Goal: Task Accomplishment & Management: Use online tool/utility

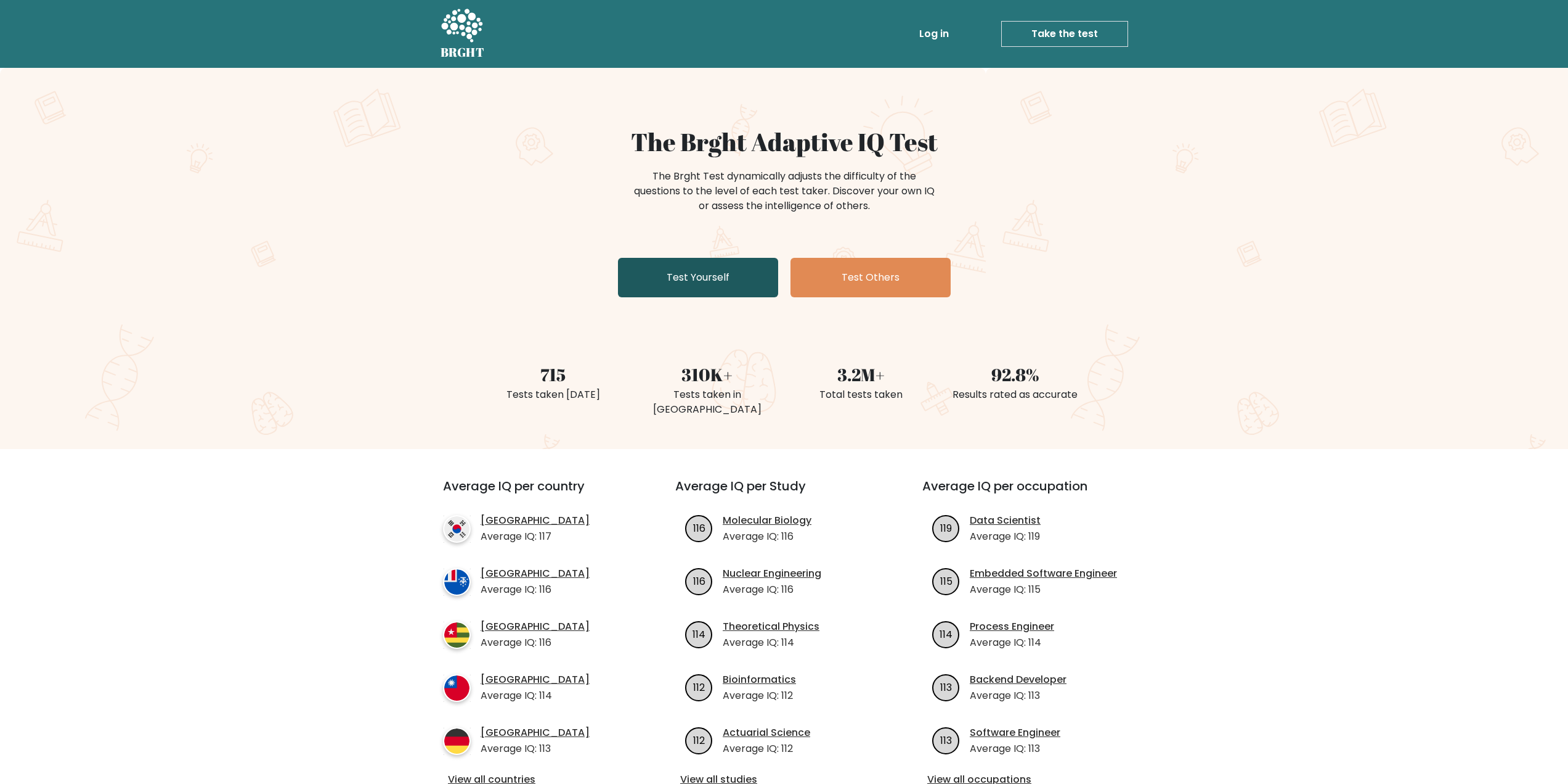
click at [714, 291] on link "Test Yourself" at bounding box center [698, 278] width 160 height 40
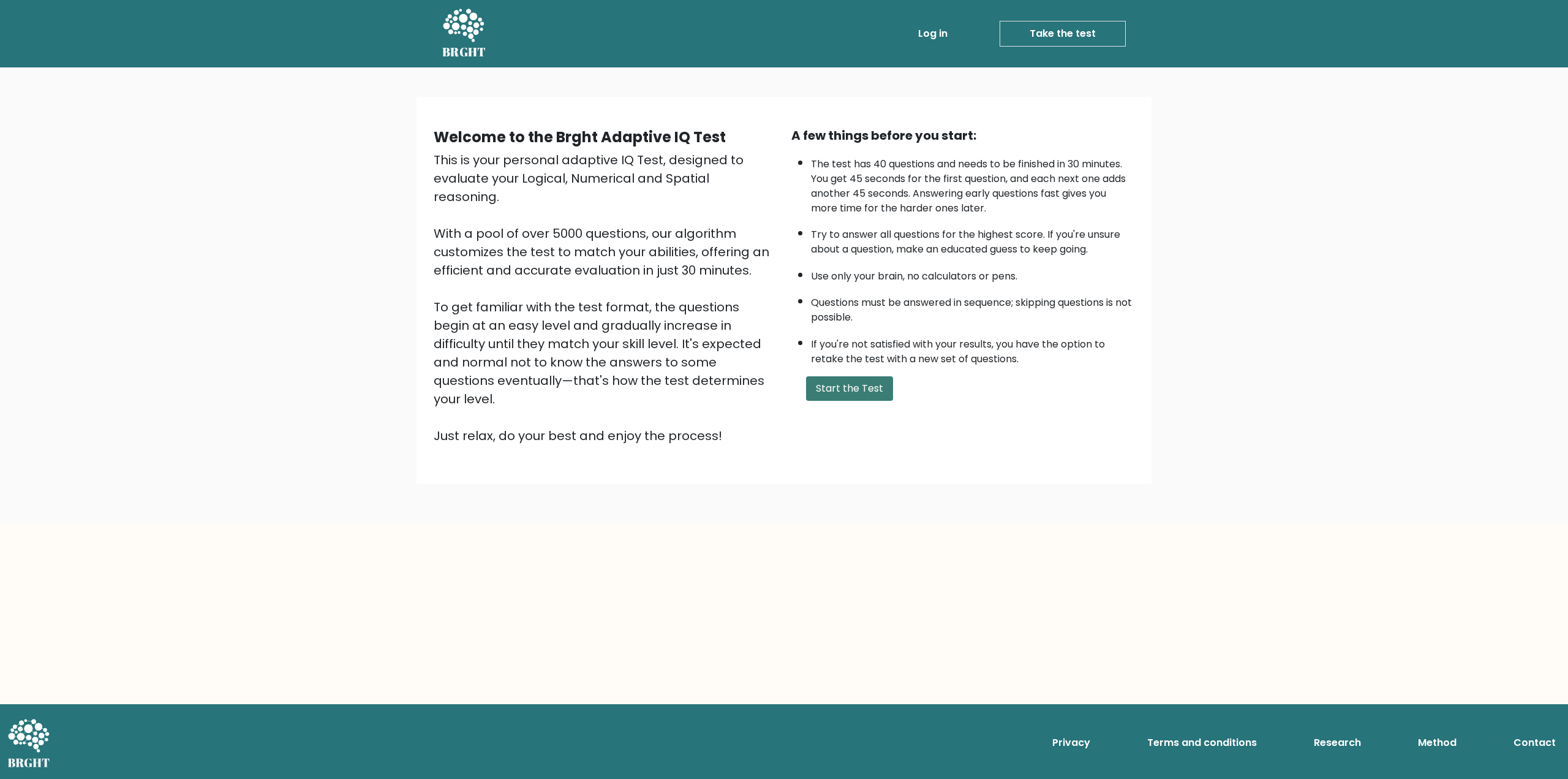
click at [851, 380] on button "Start the Test" at bounding box center [850, 388] width 87 height 25
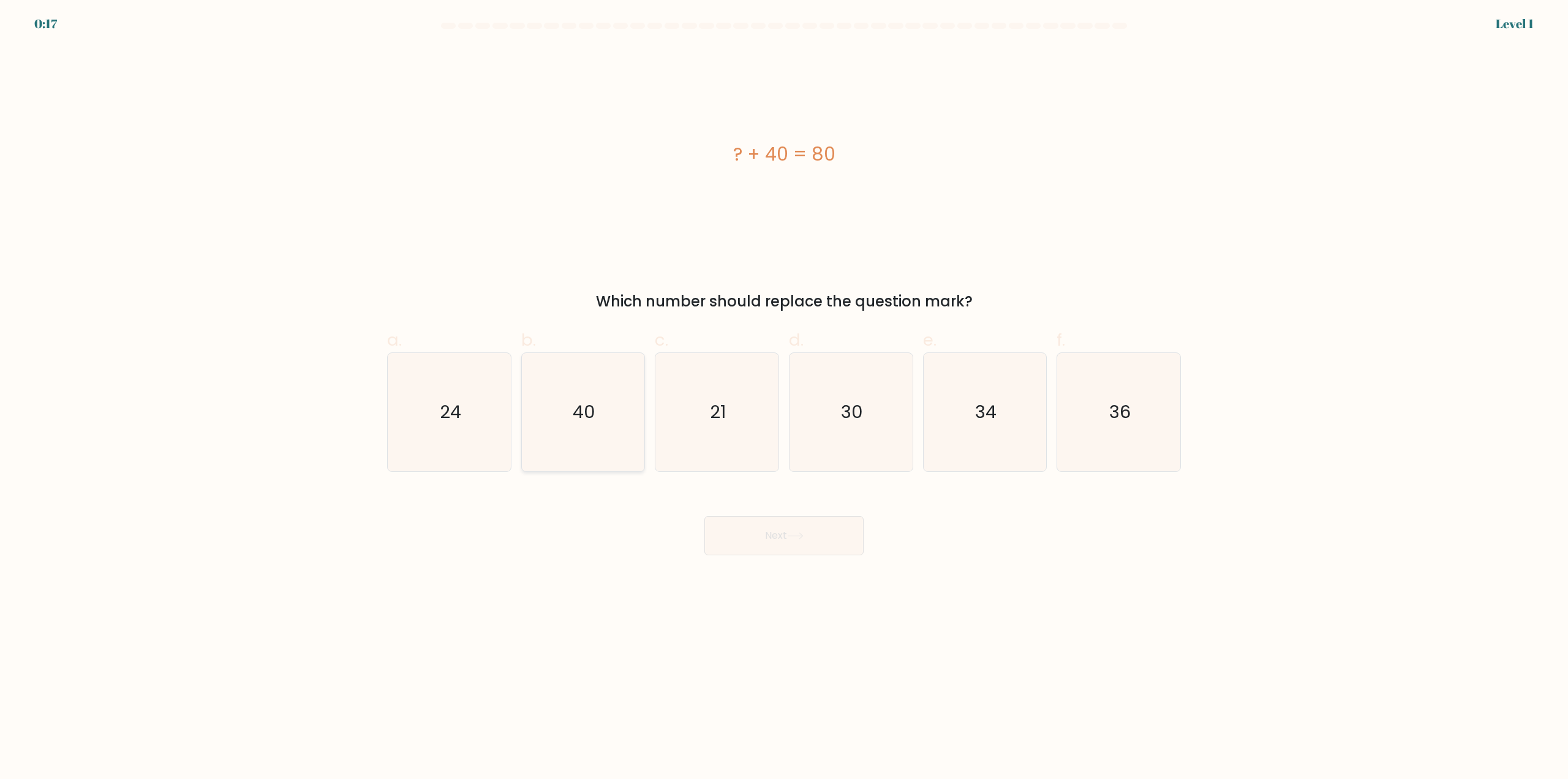
click at [590, 358] on icon "40" at bounding box center [582, 412] width 118 height 118
click at [784, 390] on input "b. 40" at bounding box center [784, 394] width 1 height 8
radio input "true"
click at [807, 534] on button "Next" at bounding box center [784, 536] width 159 height 40
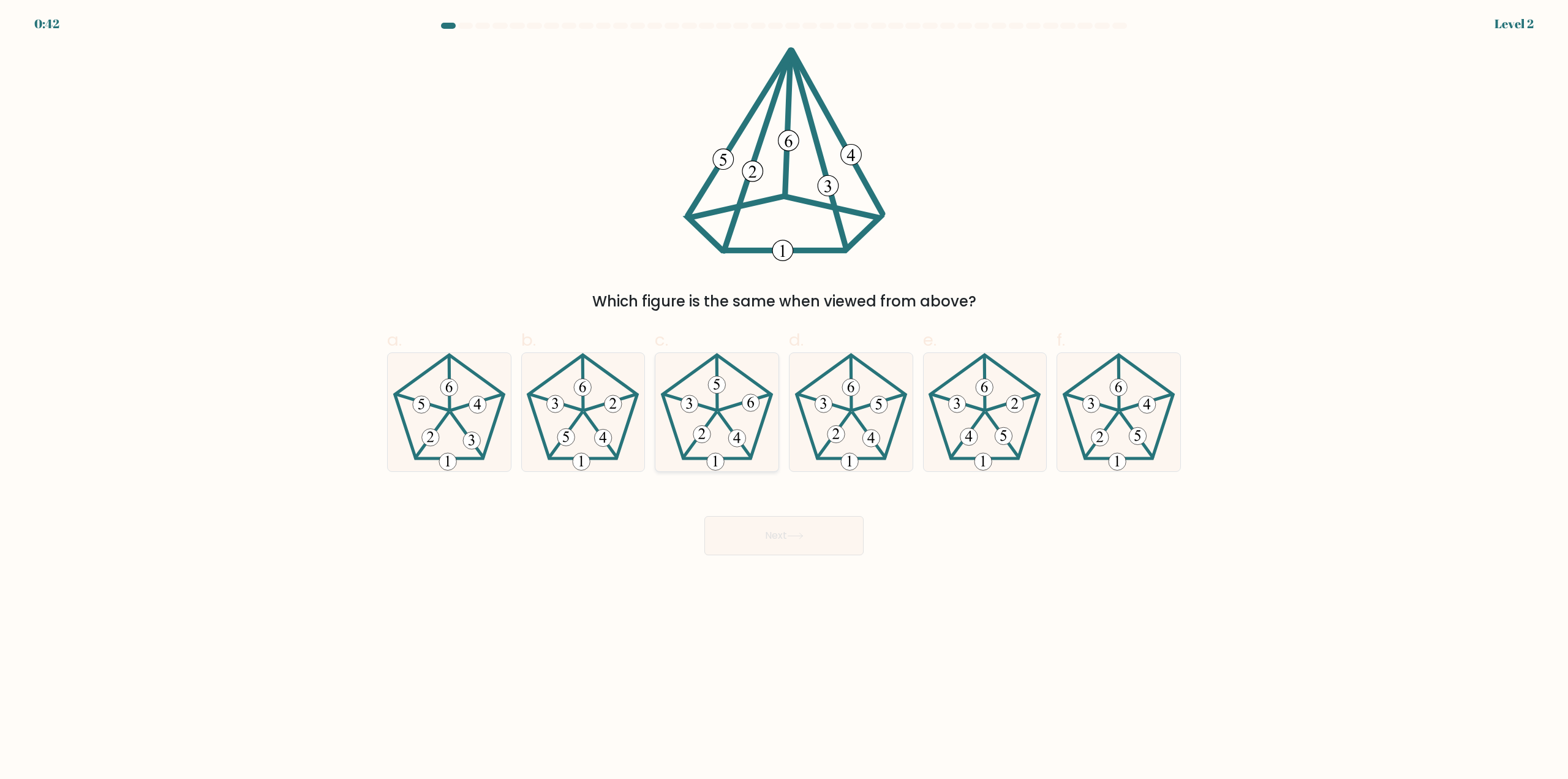
click at [728, 385] on icon at bounding box center [716, 412] width 118 height 118
click at [784, 390] on input "c." at bounding box center [784, 394] width 1 height 8
radio input "true"
click at [869, 389] on icon at bounding box center [850, 412] width 118 height 118
click at [784, 390] on input "d." at bounding box center [784, 394] width 1 height 8
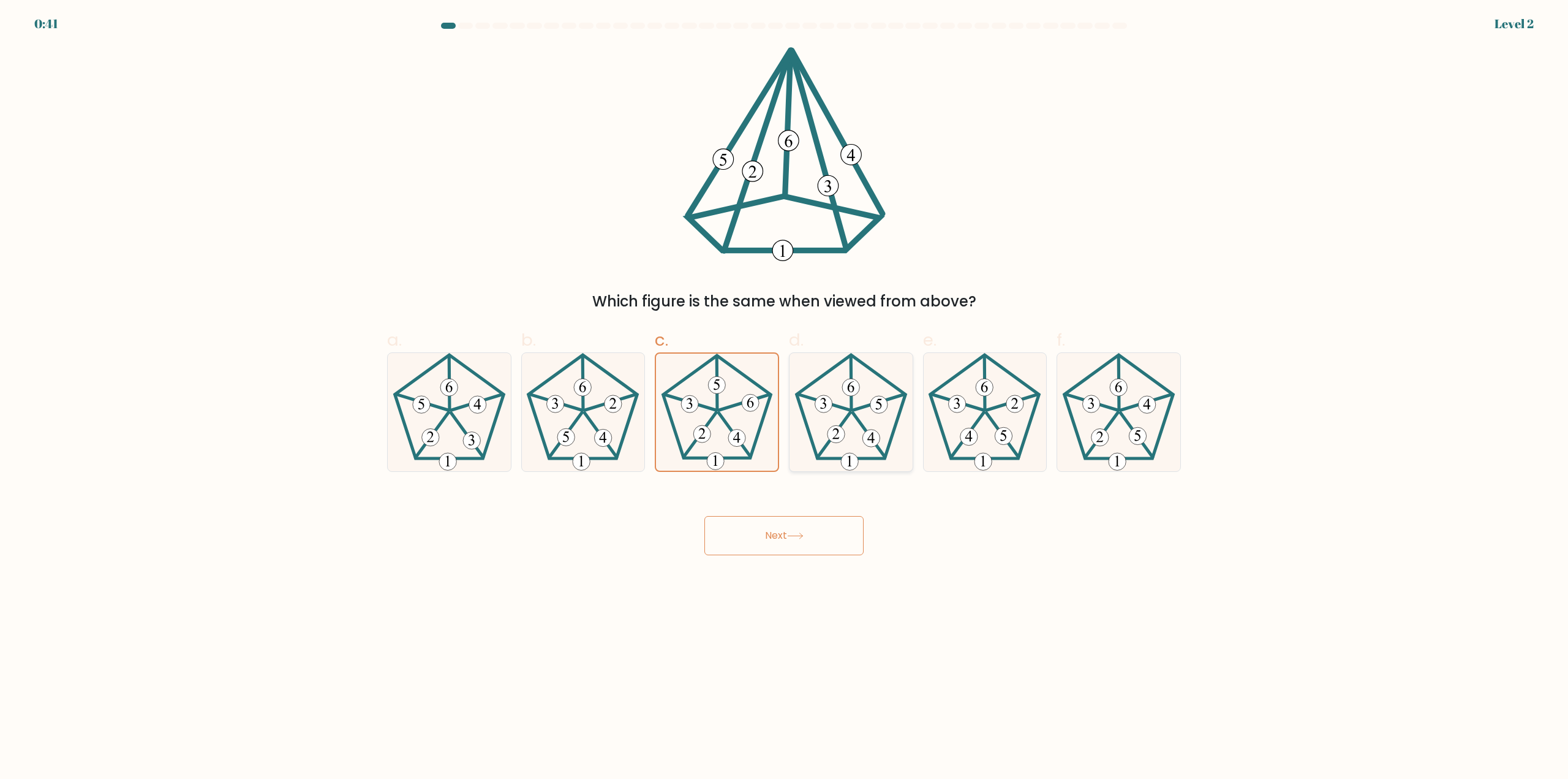
radio input "true"
click at [462, 406] on 338 at bounding box center [477, 403] width 51 height 16
click at [784, 398] on input "a." at bounding box center [784, 394] width 1 height 8
radio input "true"
click at [804, 521] on button "Next" at bounding box center [784, 536] width 159 height 40
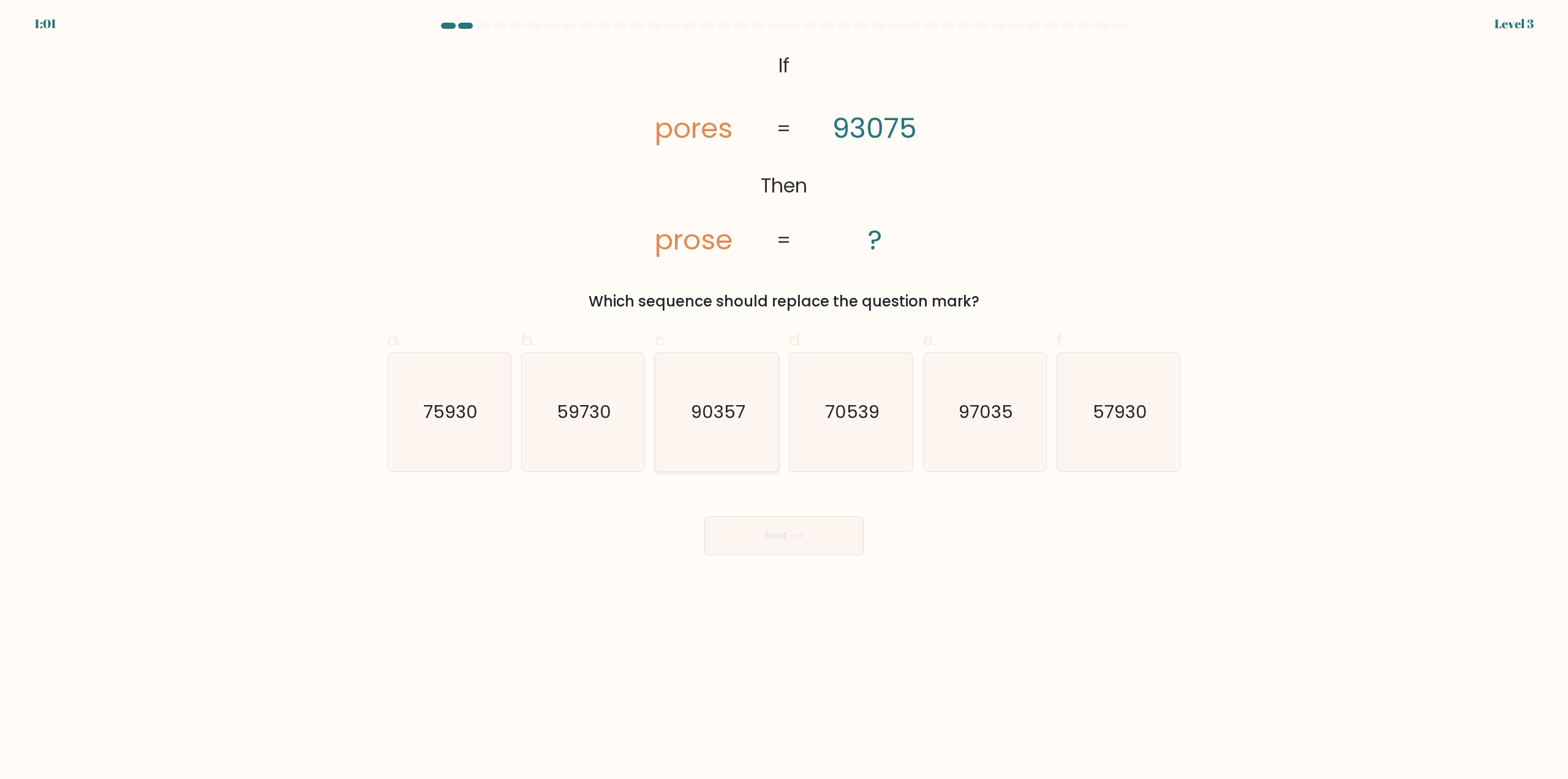
click at [739, 418] on text "90357" at bounding box center [717, 412] width 54 height 25
click at [784, 398] on input "c. 90357" at bounding box center [784, 394] width 1 height 8
radio input "true"
click at [787, 526] on button "Next" at bounding box center [784, 536] width 159 height 40
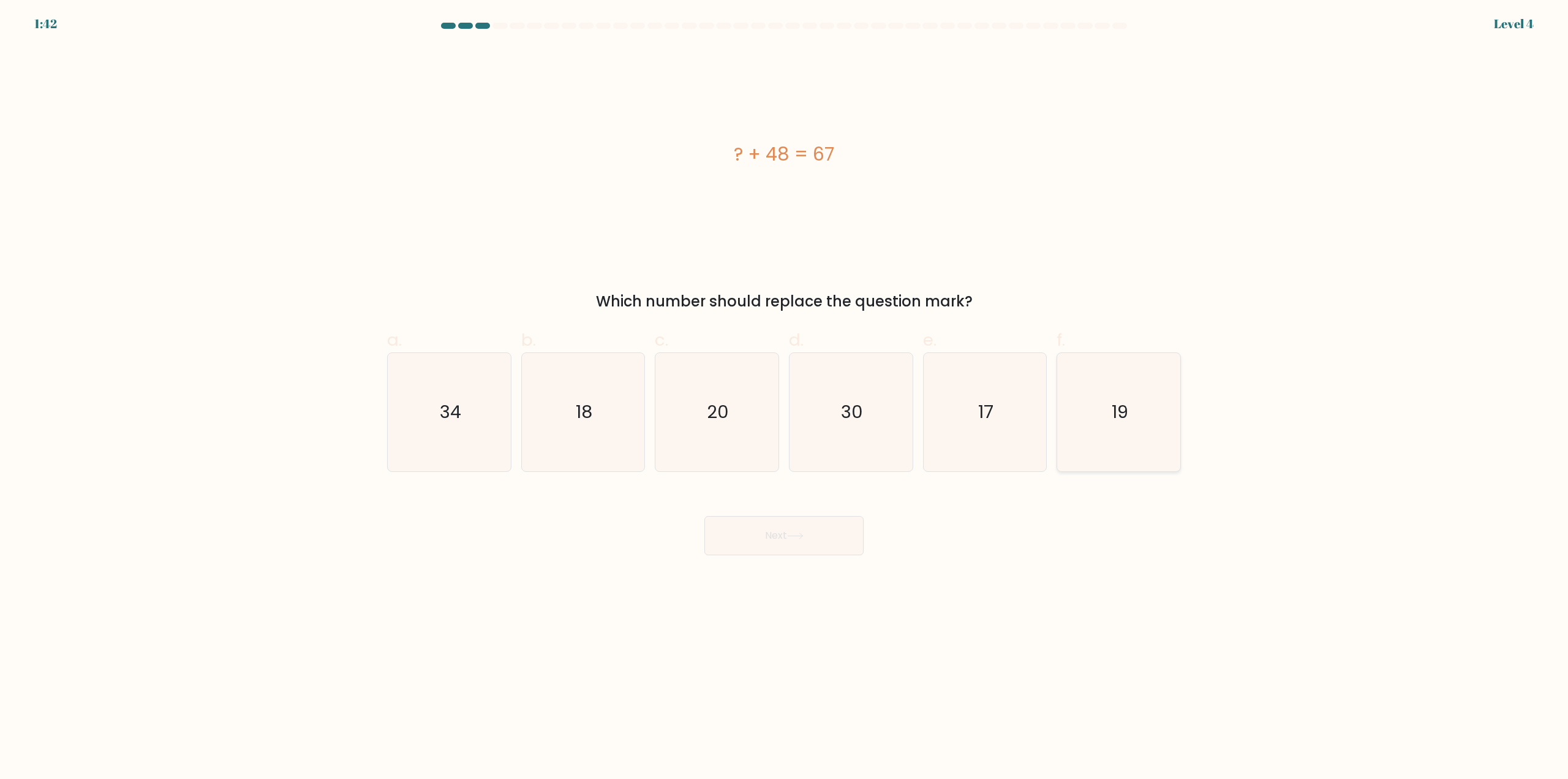
click at [1106, 429] on icon "19" at bounding box center [1118, 412] width 118 height 118
click at [784, 398] on input "f. 19" at bounding box center [784, 394] width 1 height 8
radio input "true"
click at [779, 535] on button "Next" at bounding box center [784, 536] width 159 height 40
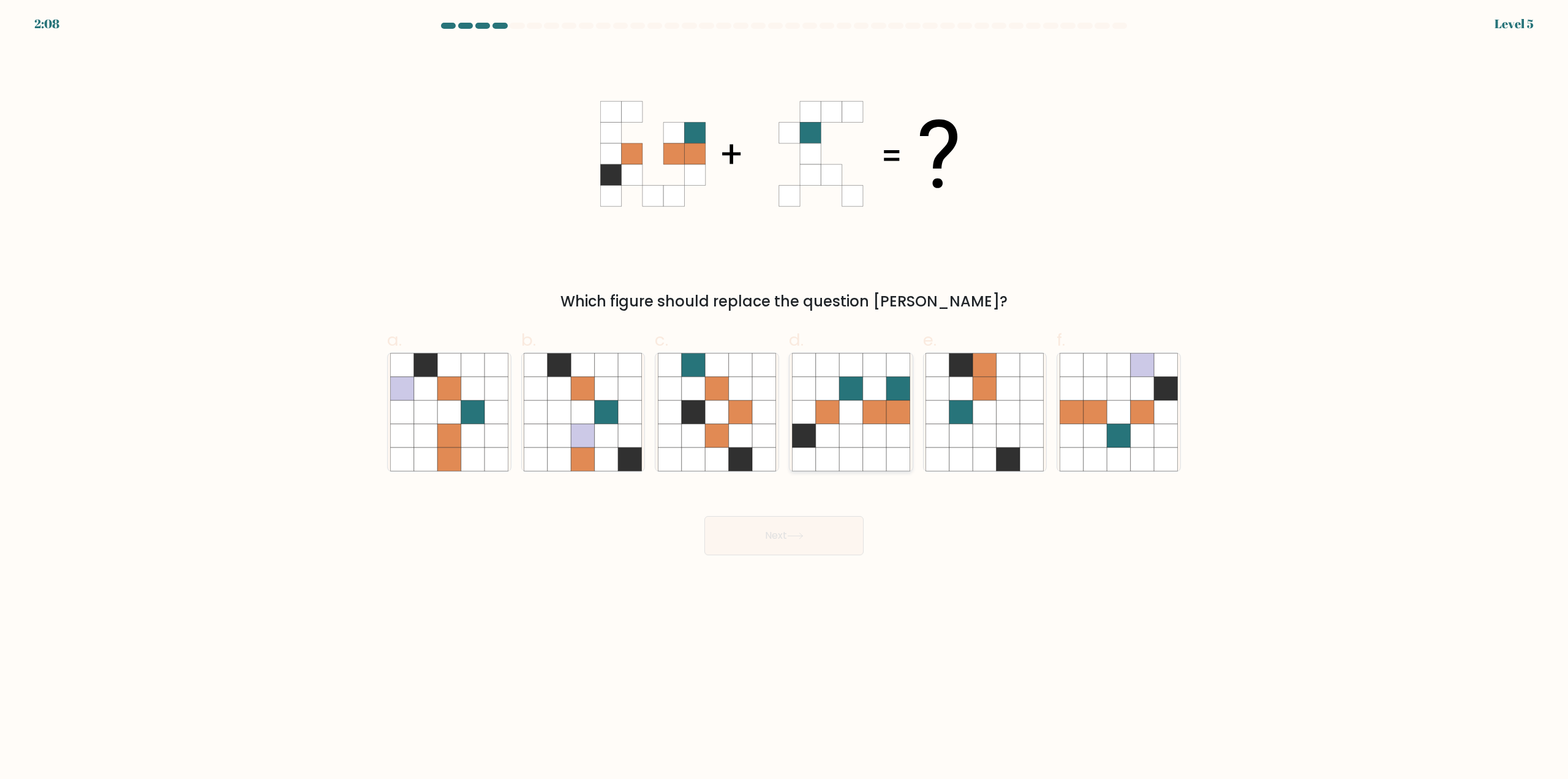
click at [880, 435] on icon at bounding box center [875, 436] width 24 height 24
click at [784, 398] on input "d." at bounding box center [784, 394] width 1 height 8
radio input "true"
click at [829, 526] on button "Next" at bounding box center [784, 536] width 159 height 40
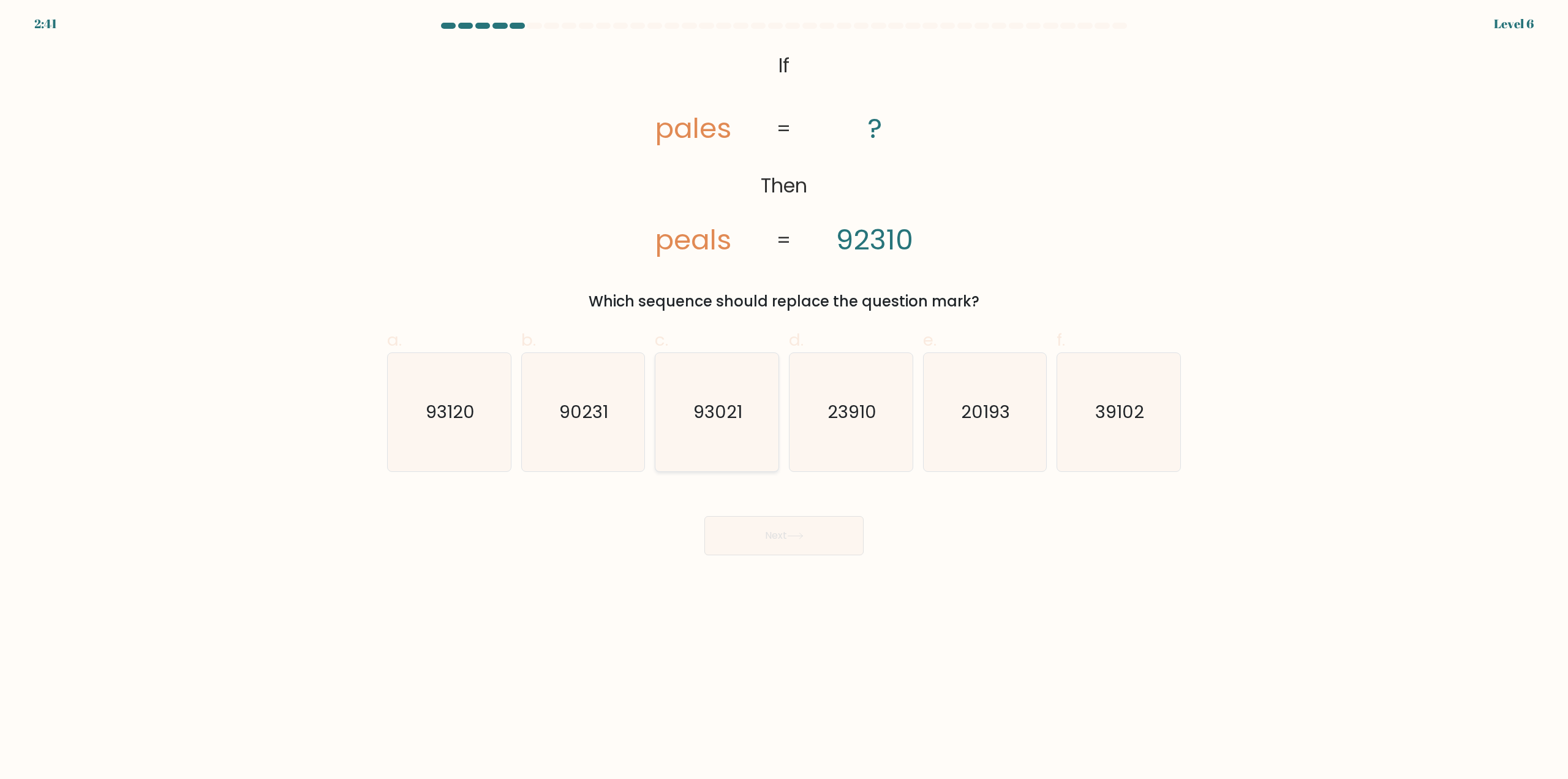
click at [714, 426] on icon "93021" at bounding box center [716, 412] width 118 height 118
click at [784, 398] on input "c. 93021" at bounding box center [784, 394] width 1 height 8
radio input "true"
click at [483, 413] on icon "93120" at bounding box center [448, 412] width 118 height 118
click at [784, 398] on input "a. 93120" at bounding box center [784, 394] width 1 height 8
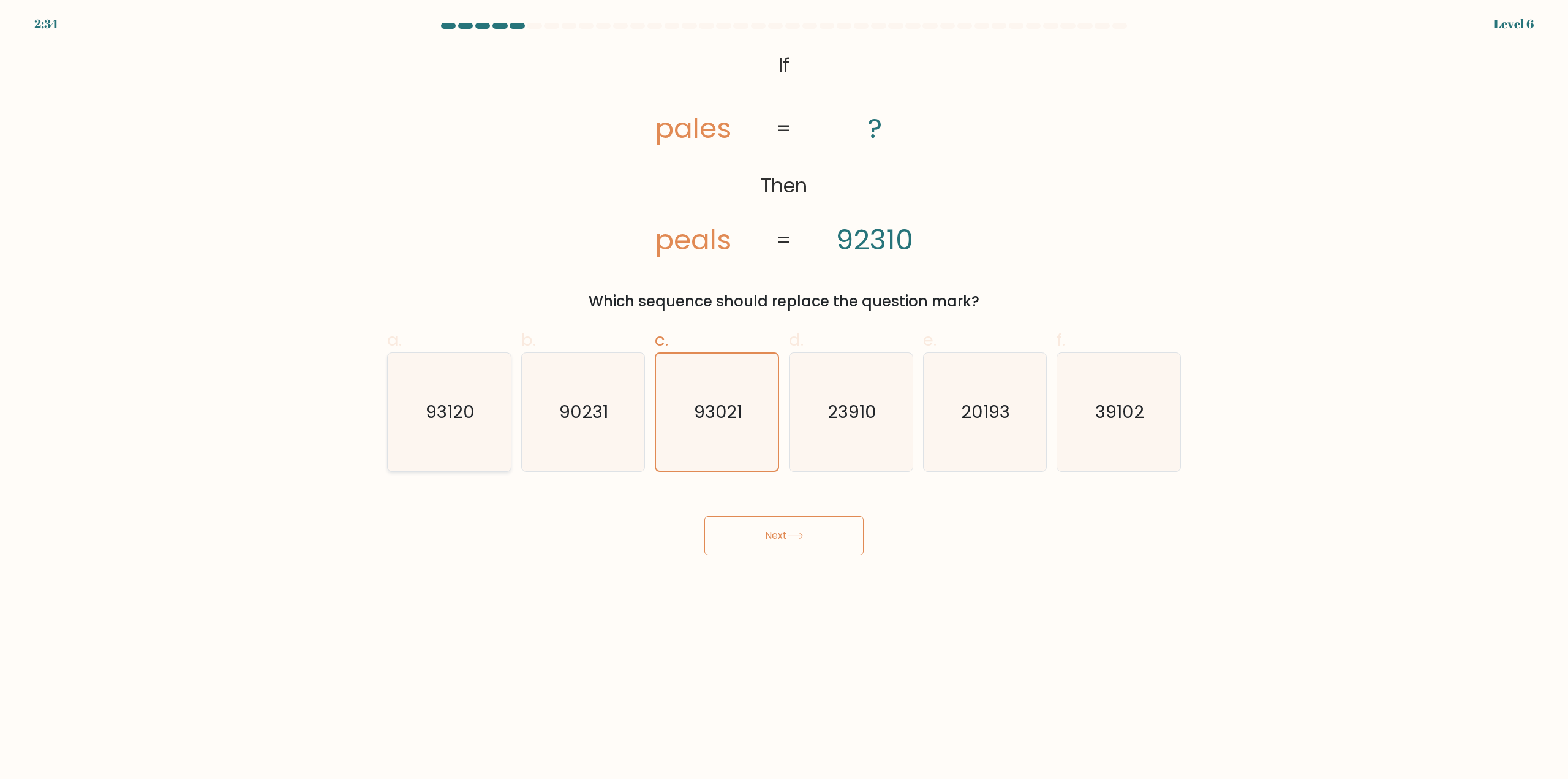
radio input "true"
click at [795, 524] on button "Next" at bounding box center [784, 536] width 159 height 40
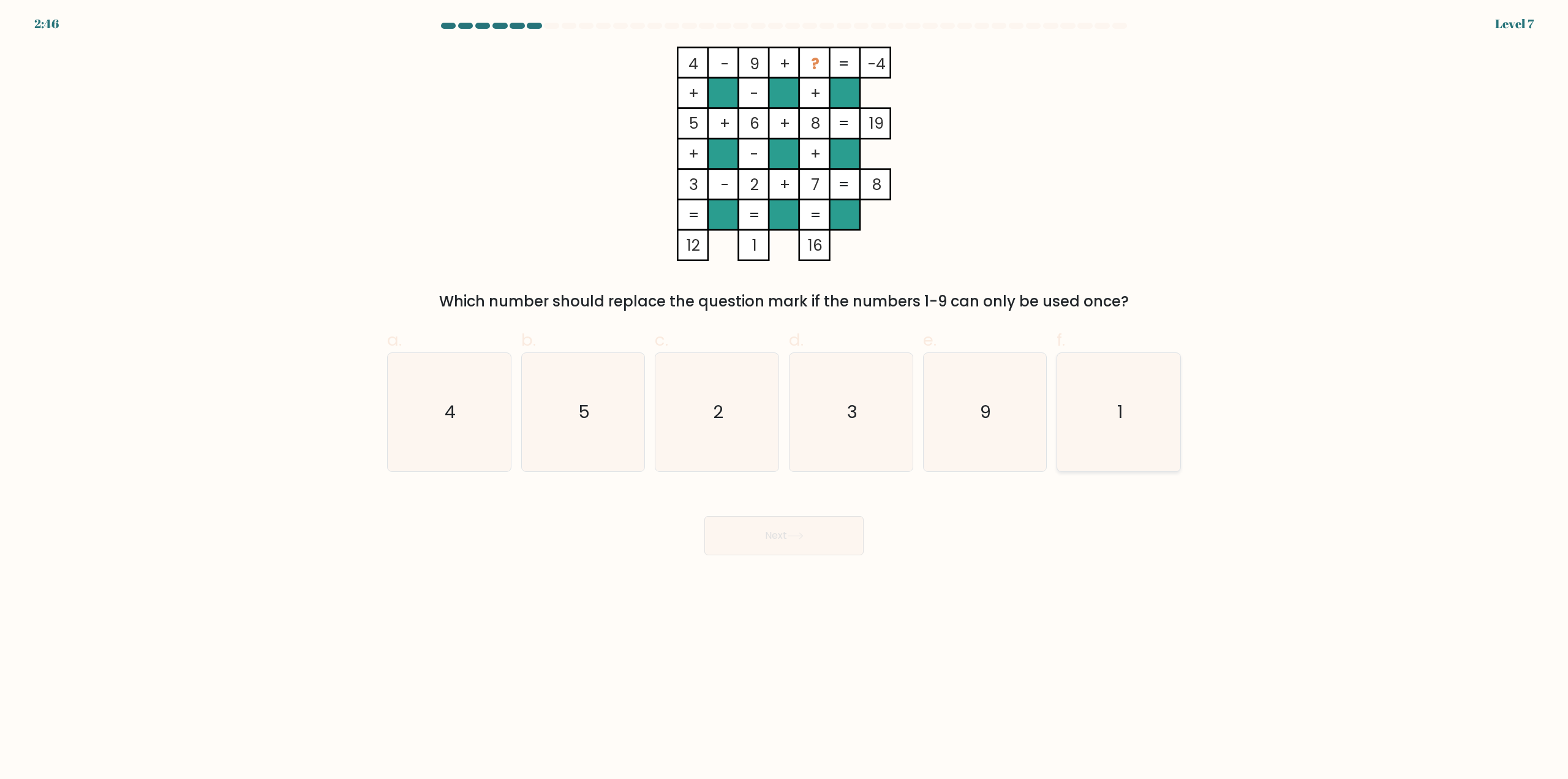
click at [1115, 405] on icon "1" at bounding box center [1118, 412] width 118 height 118
click at [784, 398] on input "f. 1" at bounding box center [784, 394] width 1 height 8
radio input "true"
click at [782, 543] on button "Next" at bounding box center [784, 536] width 159 height 40
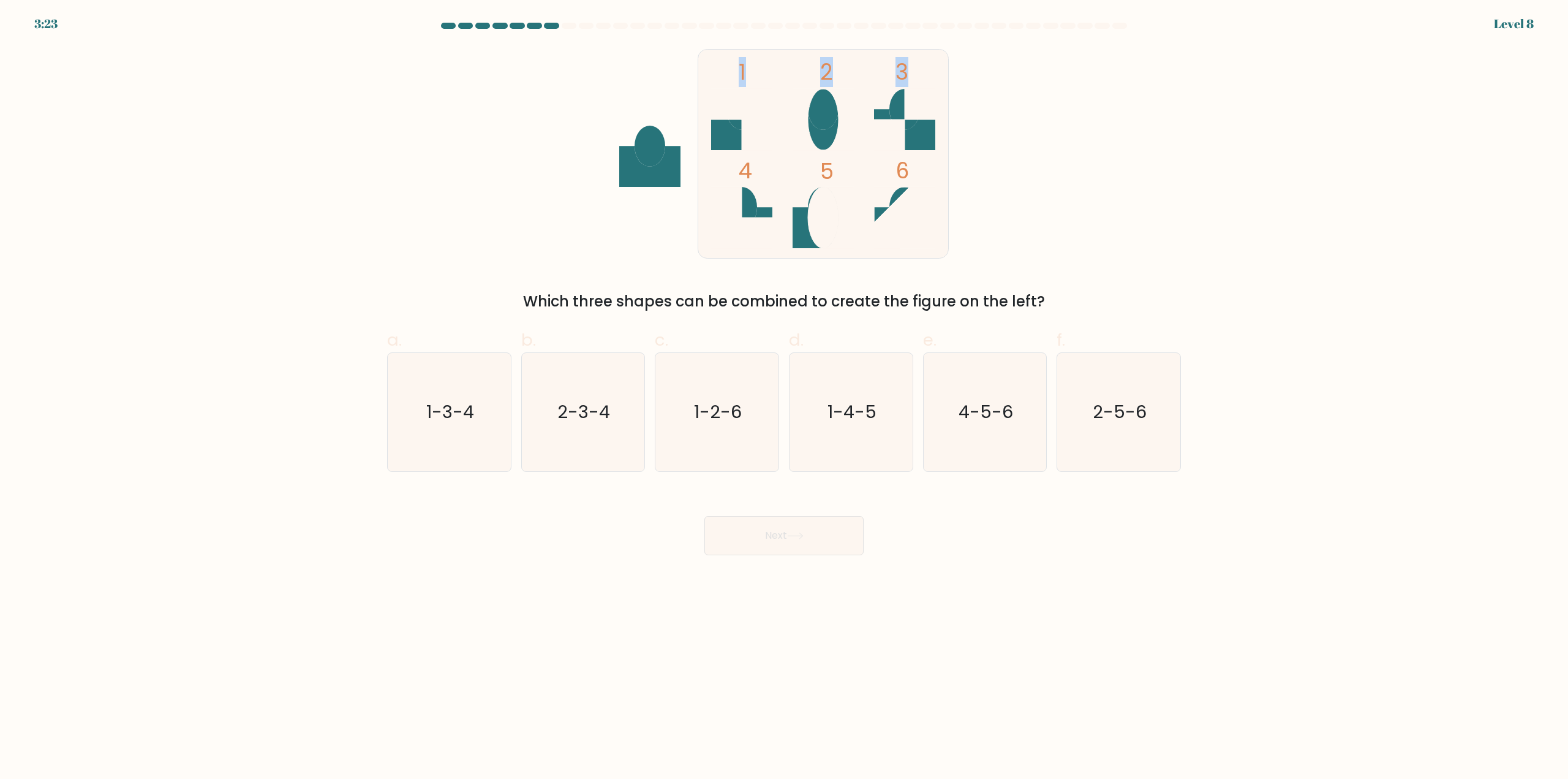
drag, startPoint x: 658, startPoint y: 165, endPoint x: 688, endPoint y: 177, distance: 32.3
click at [688, 177] on icon "1 2 3 4 5 6" at bounding box center [784, 153] width 329 height 215
click at [692, 178] on icon "1 2 3 4 5 6" at bounding box center [784, 153] width 329 height 215
click at [449, 425] on icon "1-3-4" at bounding box center [448, 412] width 118 height 118
click at [784, 398] on input "a. 1-3-4" at bounding box center [784, 394] width 1 height 8
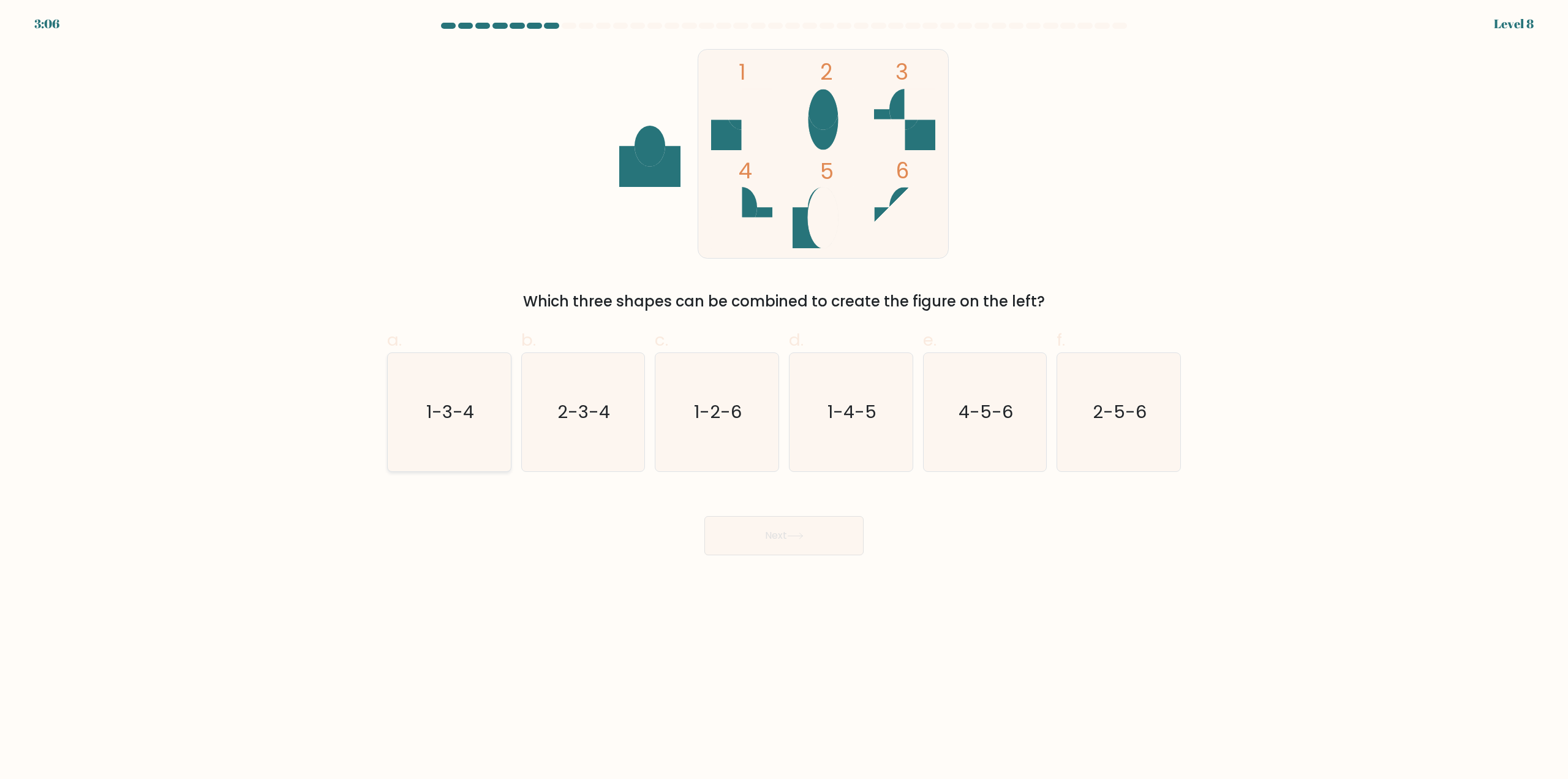
radio input "true"
click at [608, 427] on icon "2-3-4" at bounding box center [582, 412] width 118 height 118
click at [784, 398] on input "b. 2-3-4" at bounding box center [784, 394] width 1 height 8
radio input "true"
click at [786, 532] on button "Next" at bounding box center [784, 536] width 159 height 40
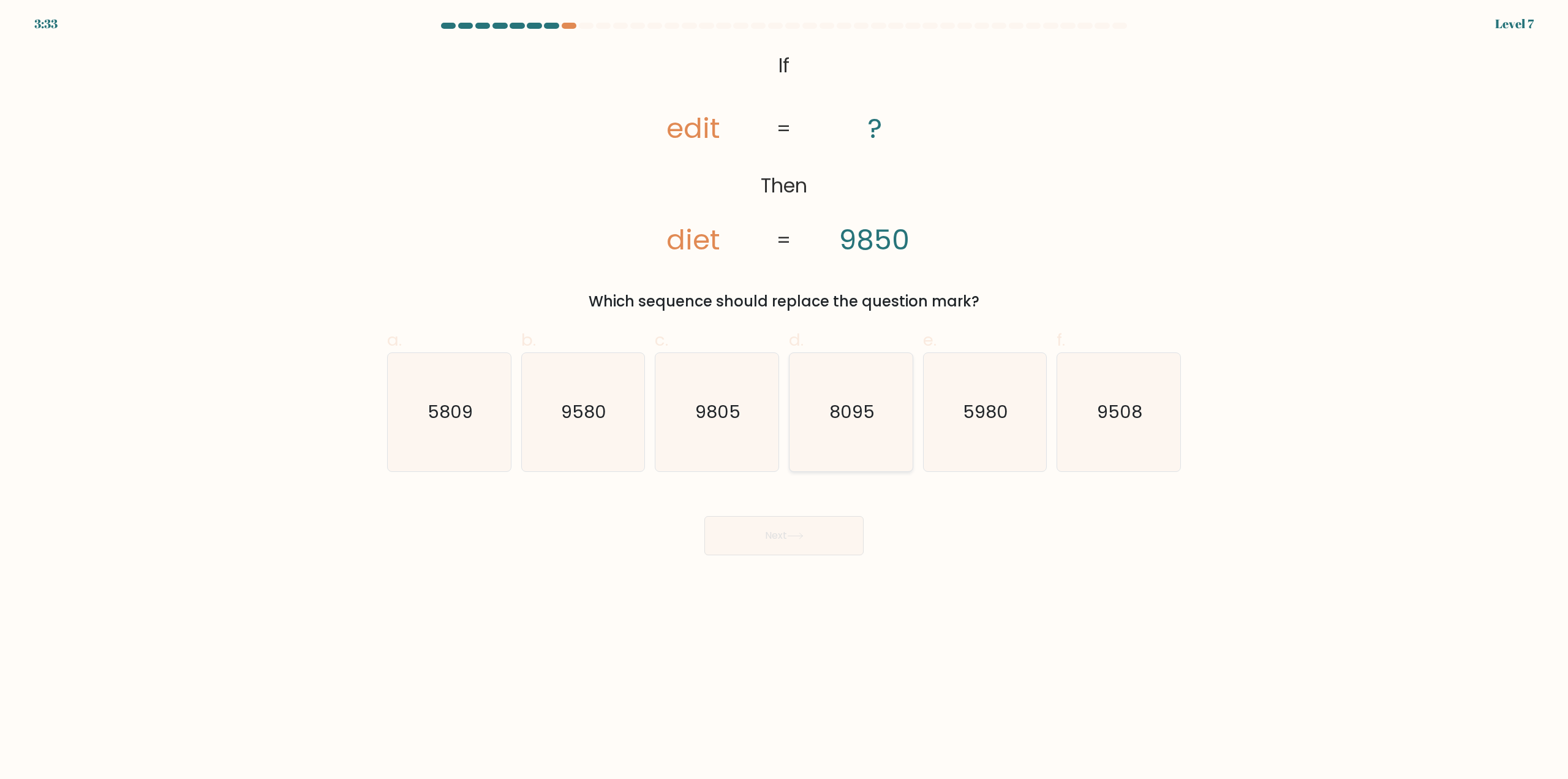
click at [848, 362] on icon "8095" at bounding box center [850, 412] width 118 height 118
click at [784, 390] on input "d. 8095" at bounding box center [784, 394] width 1 height 8
radio input "true"
click at [783, 534] on button "Next" at bounding box center [784, 536] width 159 height 40
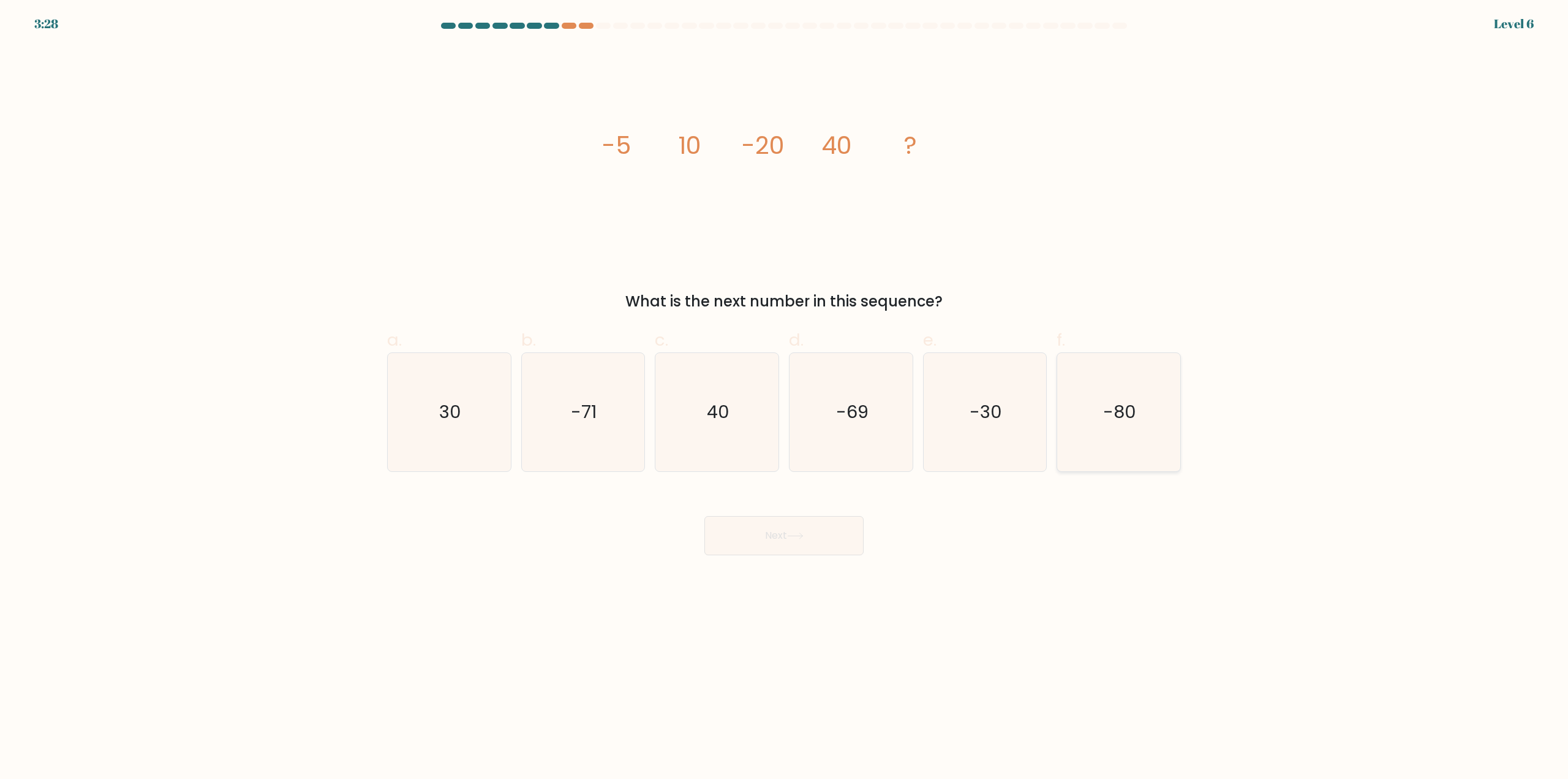
click at [1141, 421] on icon "-80" at bounding box center [1118, 412] width 118 height 118
click at [784, 398] on input "f. -80" at bounding box center [784, 394] width 1 height 8
radio input "true"
click at [821, 530] on button "Next" at bounding box center [784, 536] width 159 height 40
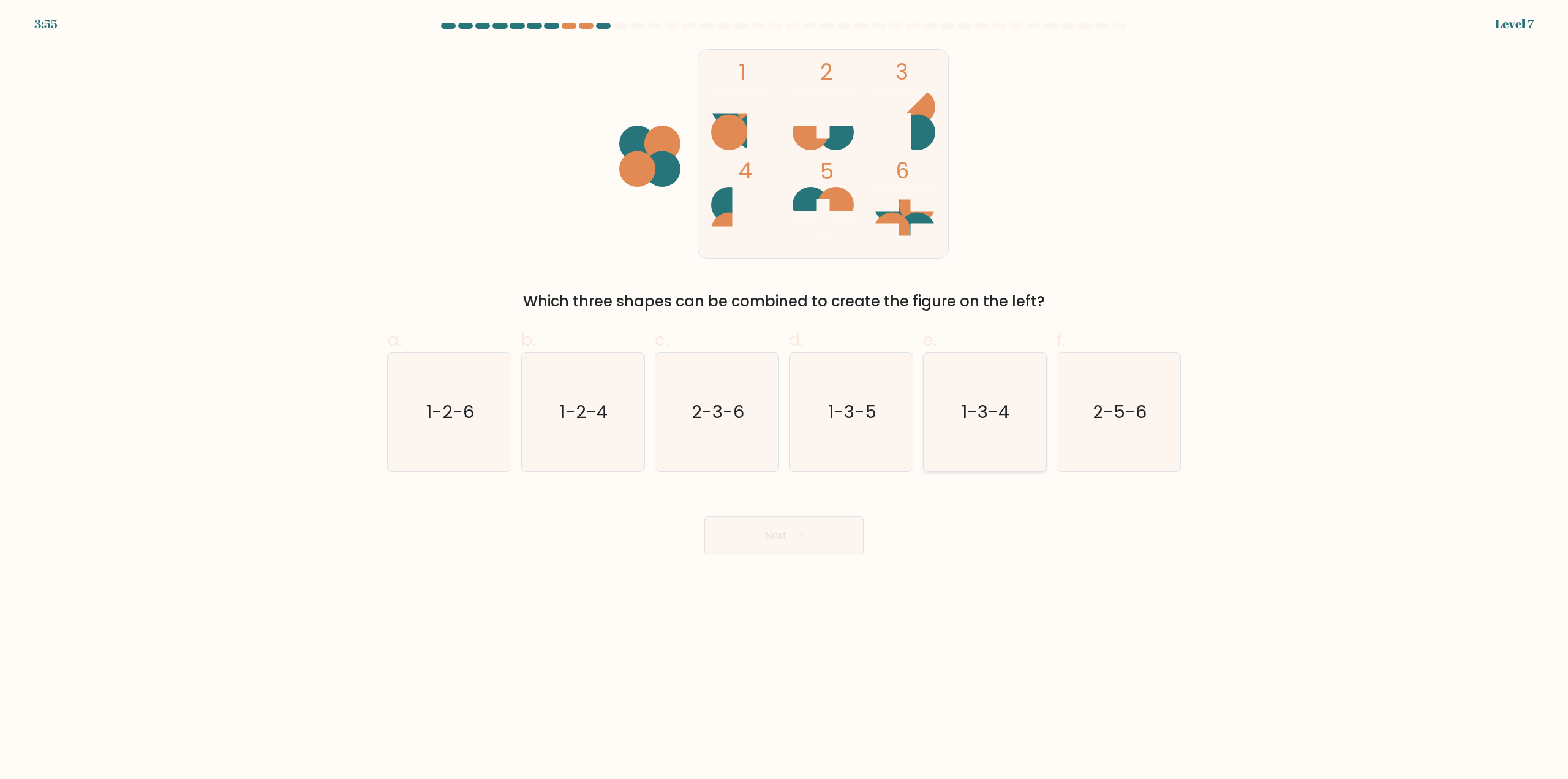
click at [988, 423] on text "1-3-4" at bounding box center [986, 412] width 47 height 25
click at [784, 398] on input "e. 1-3-4" at bounding box center [784, 394] width 1 height 8
radio input "true"
click at [804, 529] on button "Next" at bounding box center [784, 536] width 159 height 40
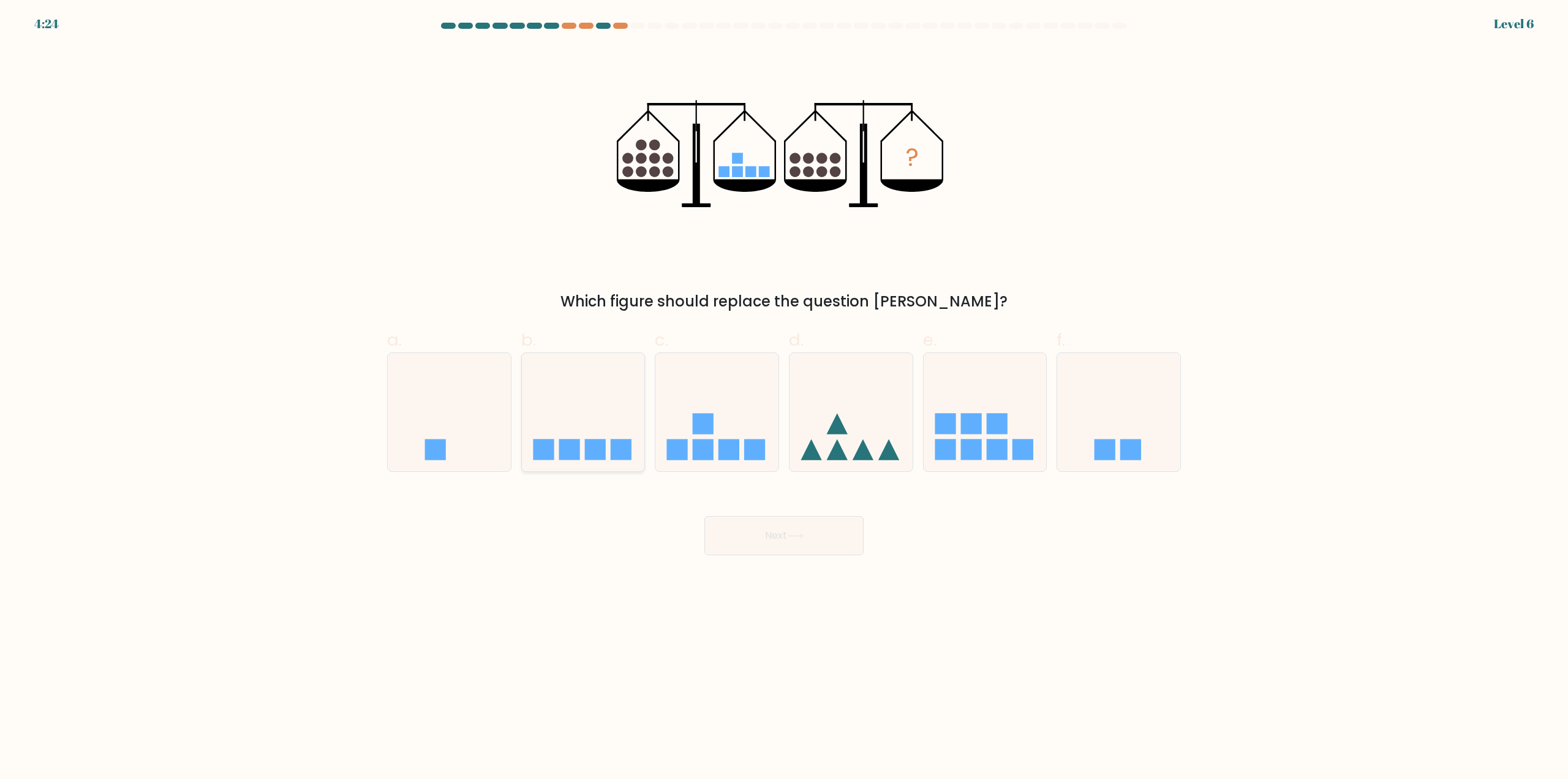
click at [606, 446] on icon at bounding box center [583, 412] width 123 height 102
click at [784, 398] on input "b." at bounding box center [784, 394] width 1 height 8
radio input "true"
click at [801, 538] on icon at bounding box center [794, 536] width 17 height 7
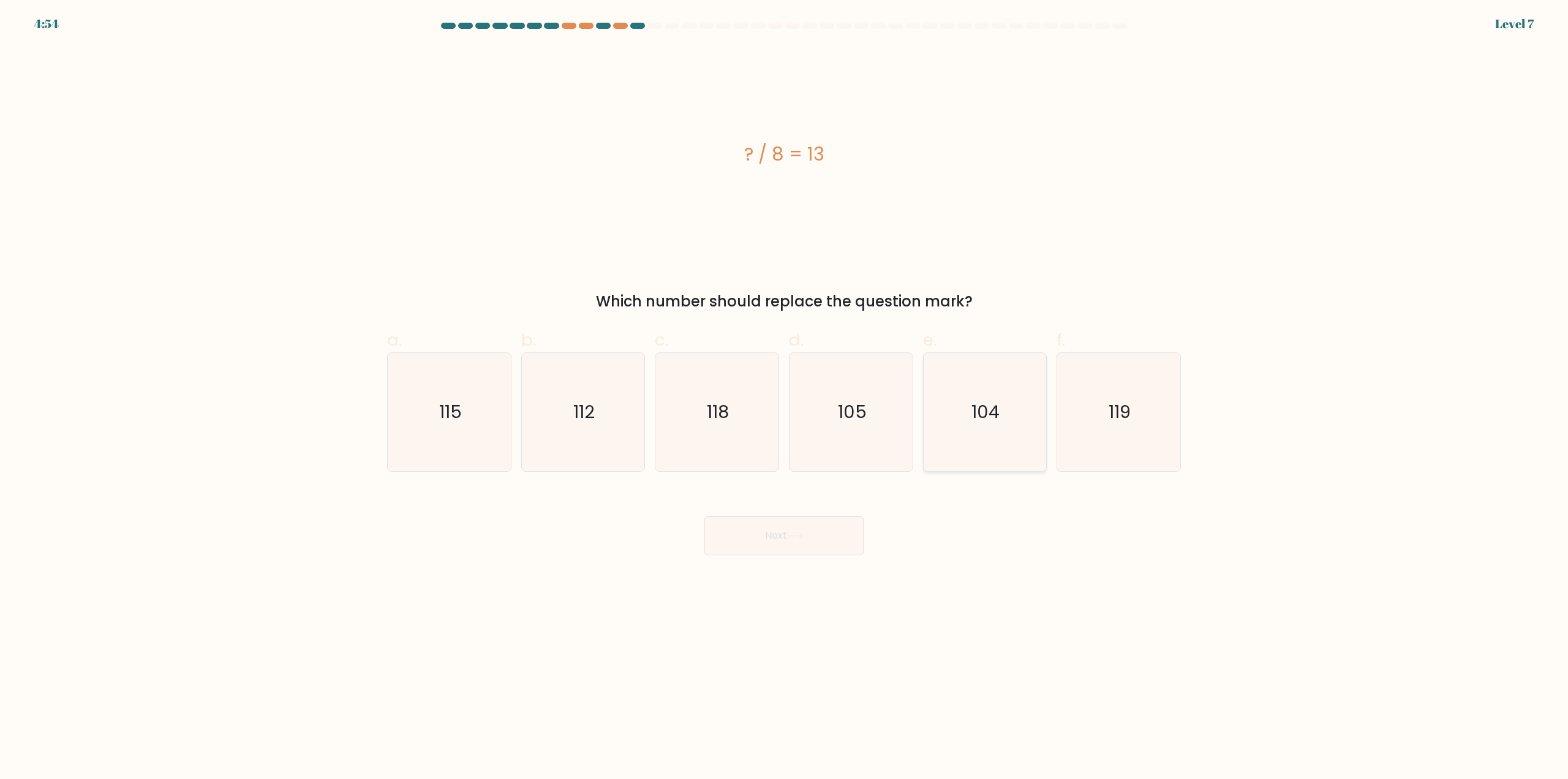
click at [984, 426] on icon "104" at bounding box center [983, 412] width 118 height 118
click at [784, 398] on input "e. 104" at bounding box center [784, 394] width 1 height 8
radio input "true"
click at [825, 539] on button "Next" at bounding box center [784, 536] width 159 height 40
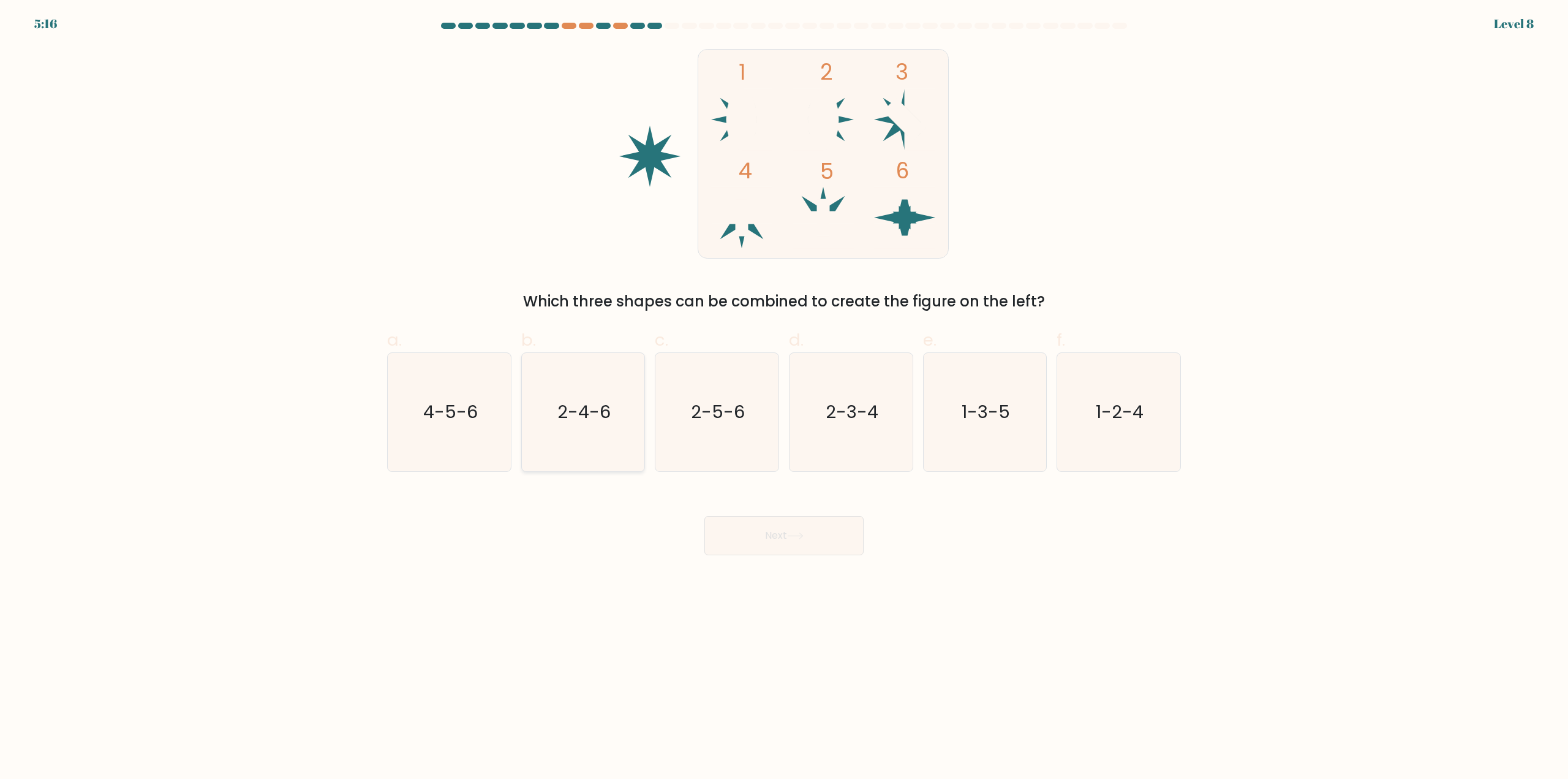
click at [592, 421] on text "2-4-6" at bounding box center [584, 412] width 53 height 25
click at [784, 398] on input "b. 2-4-6" at bounding box center [784, 394] width 1 height 8
radio input "true"
click at [710, 449] on icon "2-5-6" at bounding box center [716, 412] width 118 height 118
click at [784, 398] on input "c. 2-5-6" at bounding box center [784, 394] width 1 height 8
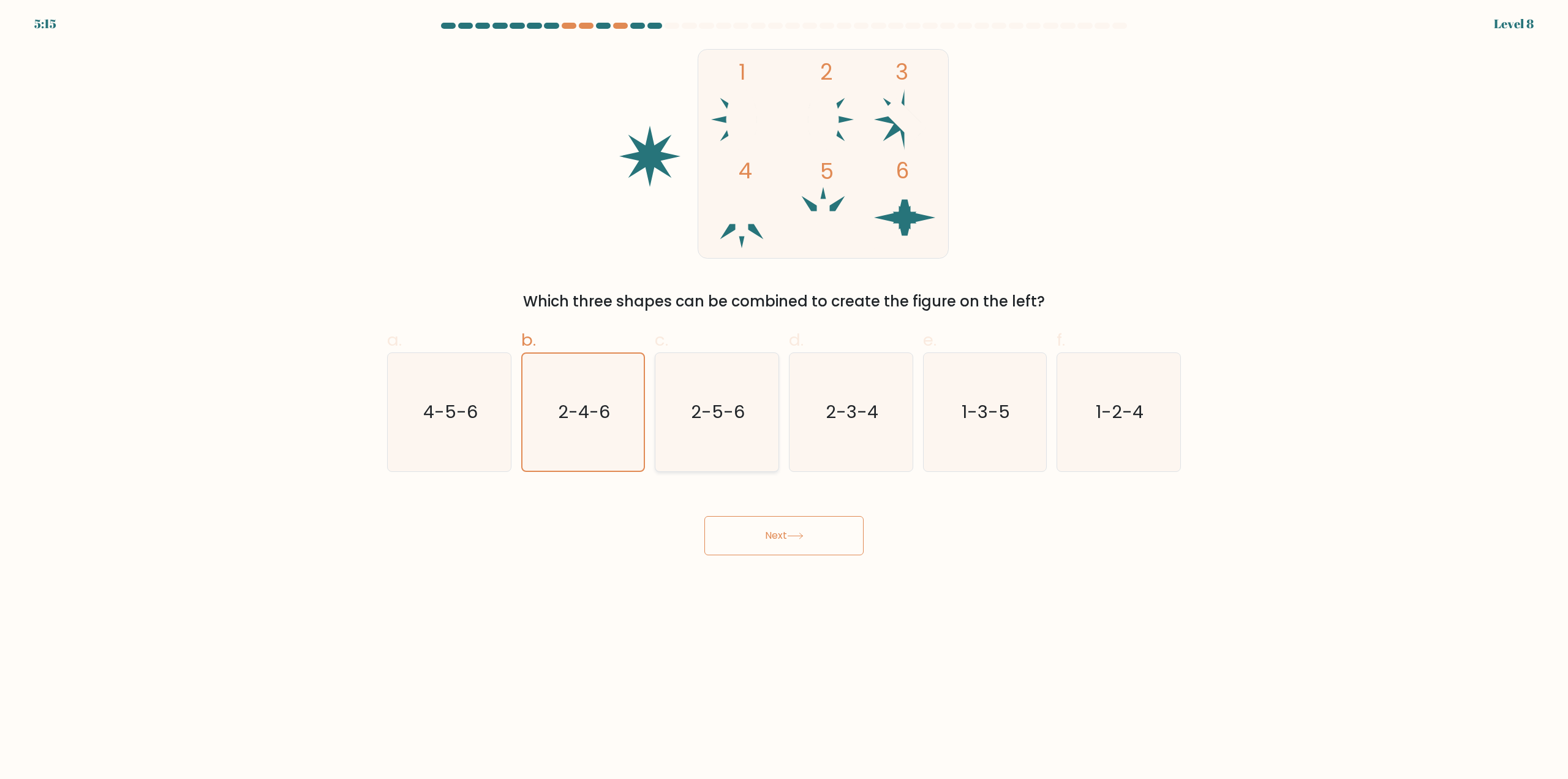
radio input "true"
click at [885, 432] on icon "2-3-4" at bounding box center [850, 412] width 118 height 118
click at [784, 398] on input "d. 2-3-4" at bounding box center [784, 394] width 1 height 8
radio input "true"
click at [1069, 424] on icon "1-2-4" at bounding box center [1118, 412] width 118 height 118
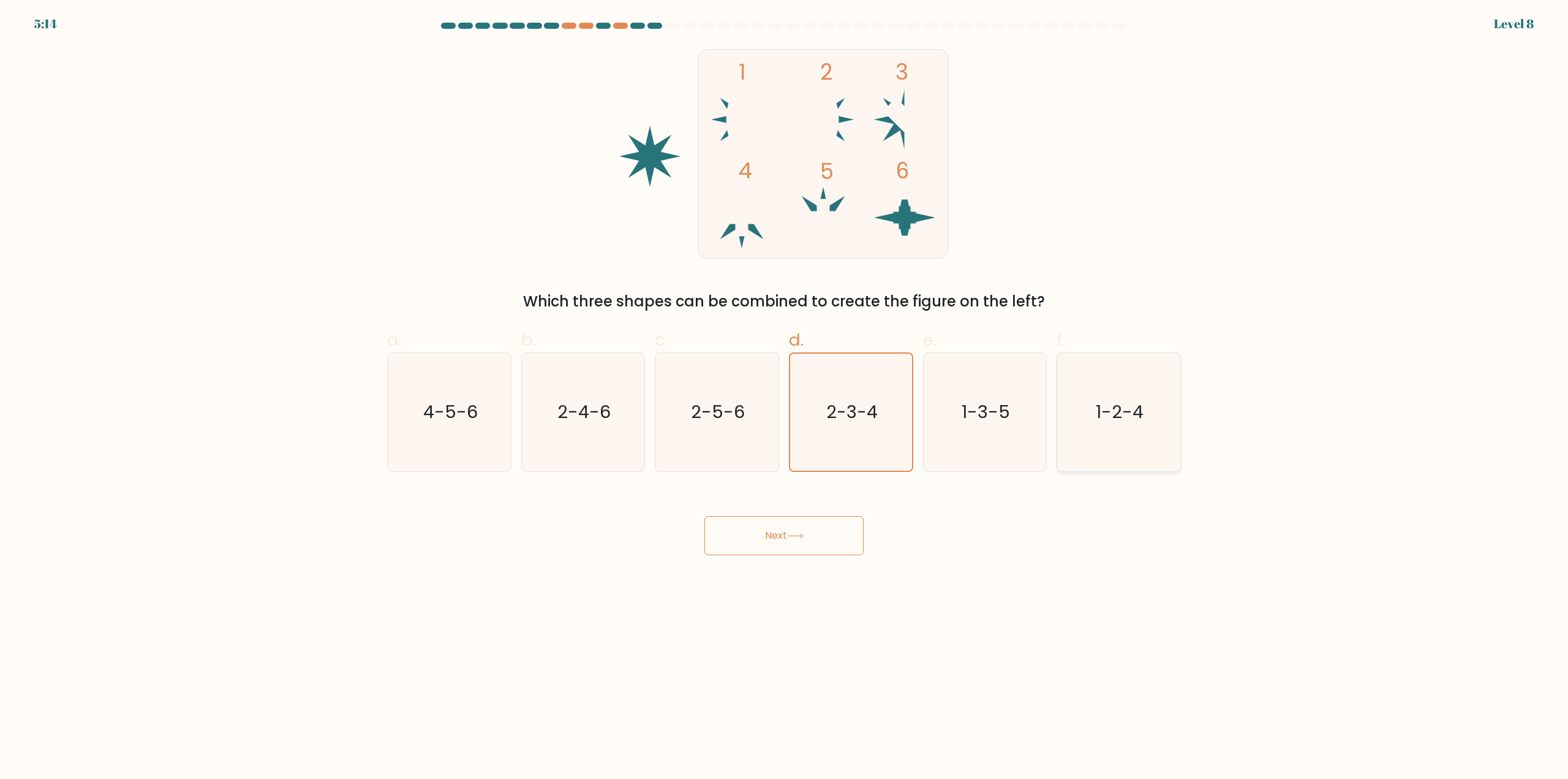
click at [784, 398] on input "f. 1-2-4" at bounding box center [784, 394] width 1 height 8
radio input "true"
click at [496, 397] on icon "4-5-6" at bounding box center [448, 412] width 118 height 118
click at [784, 397] on input "a. 4-5-6" at bounding box center [784, 394] width 1 height 8
radio input "true"
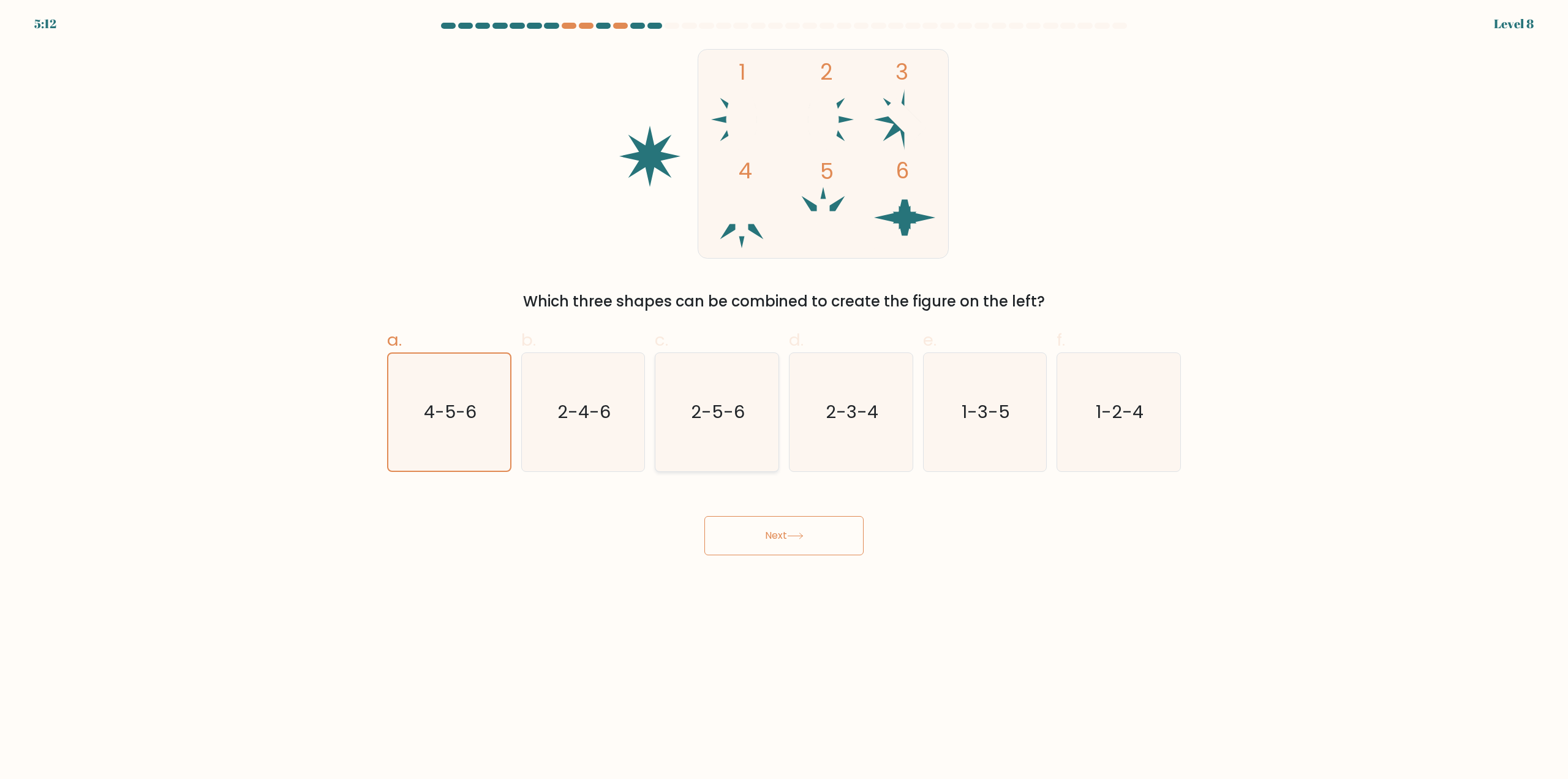
click at [708, 419] on text "2-5-6" at bounding box center [718, 412] width 53 height 25
click at [784, 398] on input "c. 2-5-6" at bounding box center [784, 394] width 1 height 8
radio input "true"
drag, startPoint x: 860, startPoint y: 416, endPoint x: 826, endPoint y: 406, distance: 35.4
click at [859, 416] on text "2-3-4" at bounding box center [851, 412] width 52 height 25
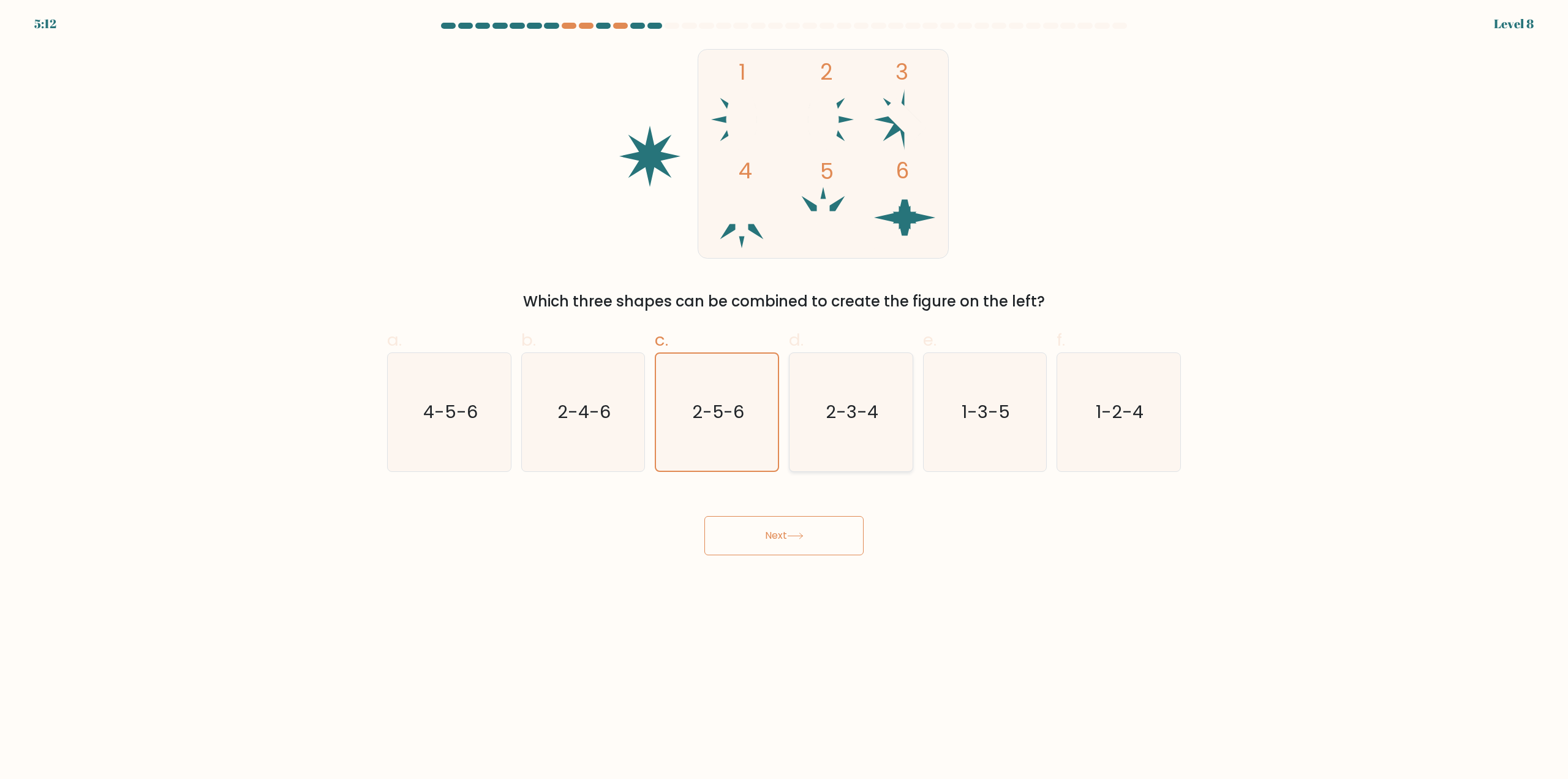
click at [784, 398] on input "d. 2-3-4" at bounding box center [784, 394] width 1 height 8
radio input "true"
click at [528, 392] on icon "2-4-6" at bounding box center [582, 412] width 118 height 118
click at [784, 392] on input "b. 2-4-6" at bounding box center [784, 394] width 1 height 8
radio input "true"
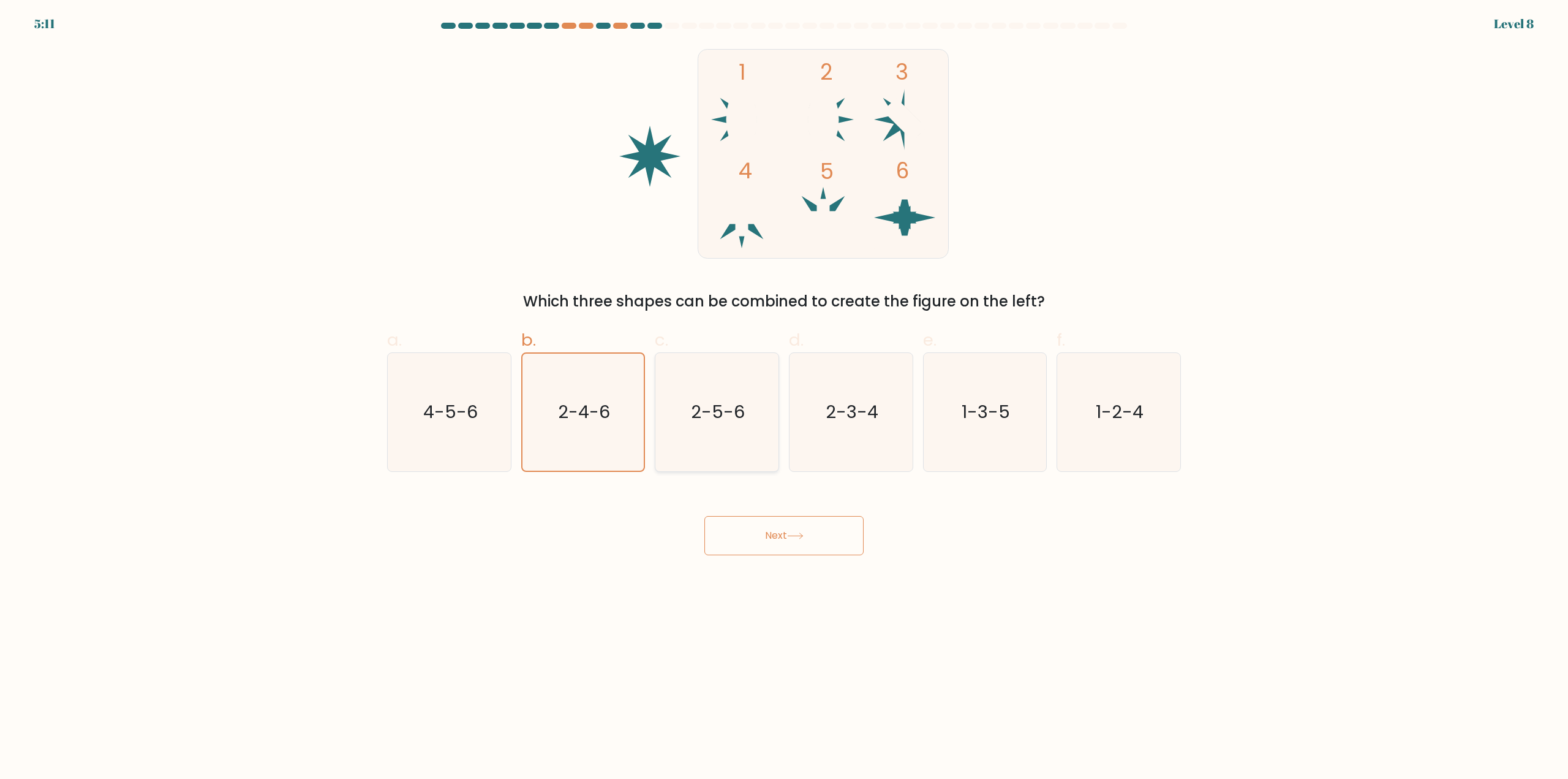
click at [689, 394] on icon "2-5-6" at bounding box center [716, 412] width 118 height 118
click at [784, 394] on input "c. 2-5-6" at bounding box center [784, 394] width 1 height 8
radio input "true"
click at [838, 392] on icon "2-3-4" at bounding box center [850, 412] width 118 height 118
click at [784, 392] on input "d. 2-3-4" at bounding box center [784, 394] width 1 height 8
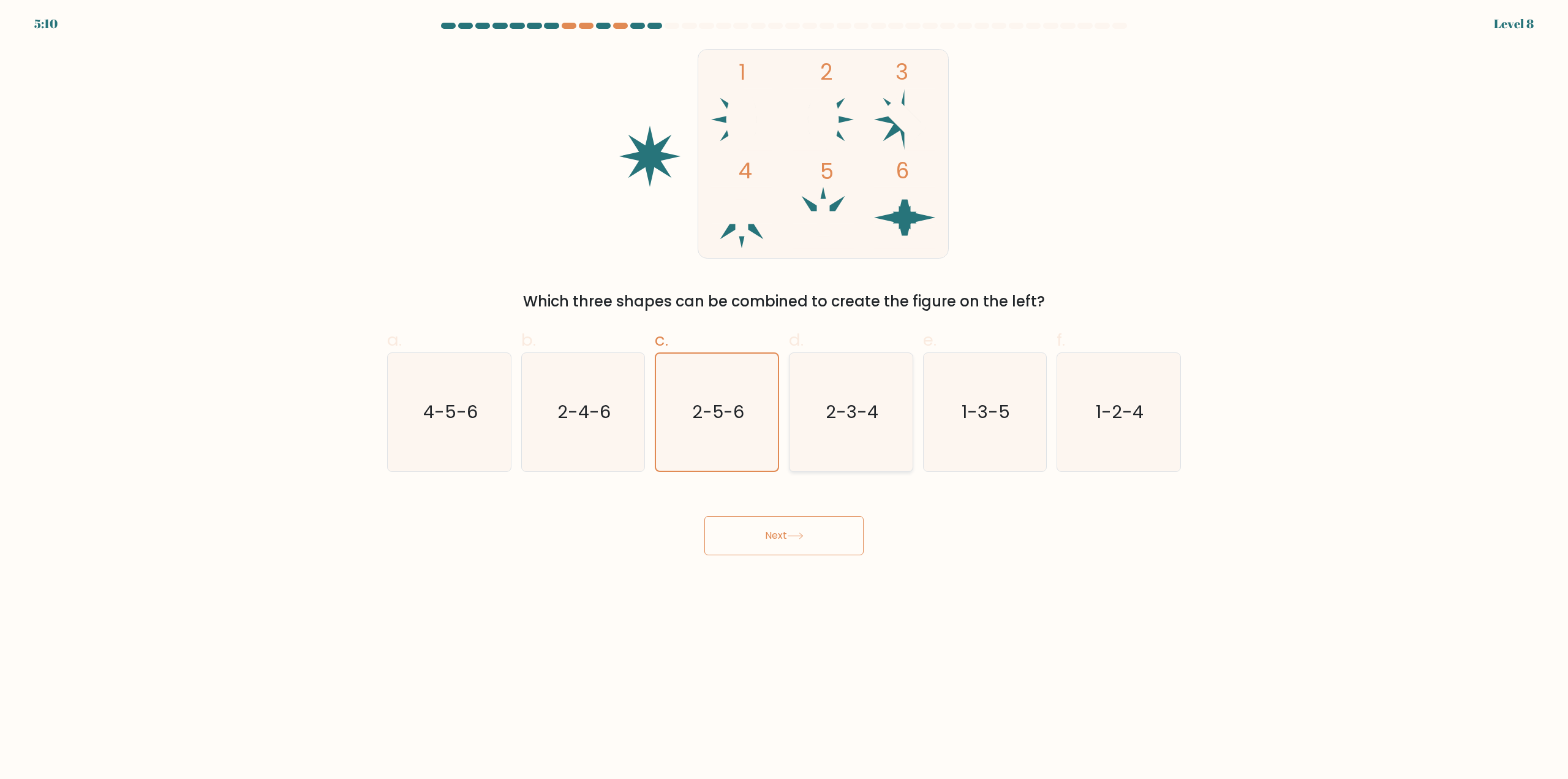
radio input "true"
click at [989, 395] on icon "1-3-5" at bounding box center [983, 412] width 118 height 118
click at [784, 395] on input "e. 1-3-5" at bounding box center [784, 394] width 1 height 8
radio input "true"
drag, startPoint x: 1126, startPoint y: 391, endPoint x: 1059, endPoint y: 390, distance: 67.0
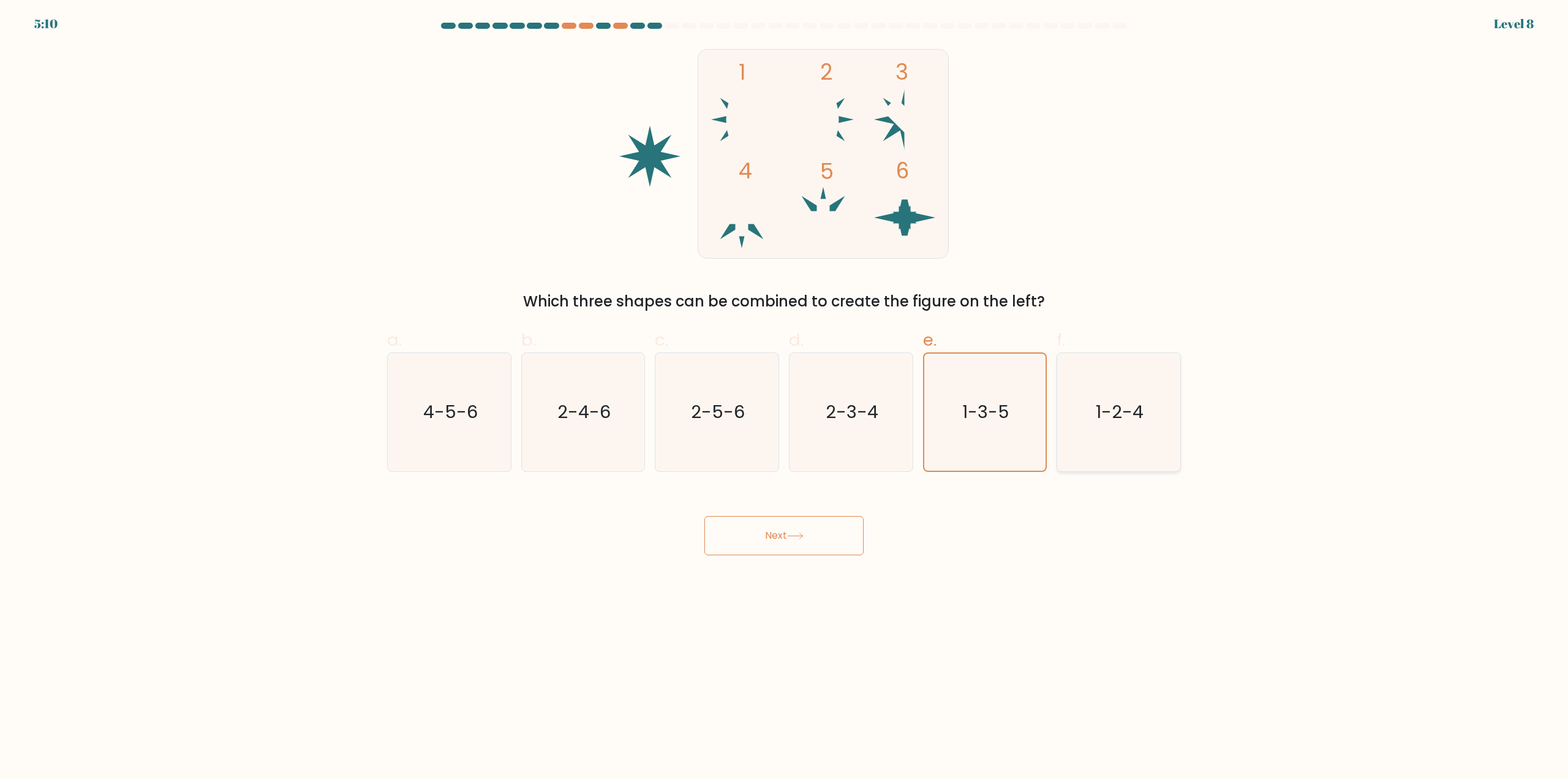
click at [1115, 390] on icon "1-2-4" at bounding box center [1118, 412] width 118 height 118
click at [492, 379] on icon "4-5-6" at bounding box center [448, 412] width 118 height 118
click at [784, 390] on input "a. 4-5-6" at bounding box center [784, 394] width 1 height 8
radio input "true"
click at [611, 377] on icon "2-4-6" at bounding box center [582, 412] width 118 height 118
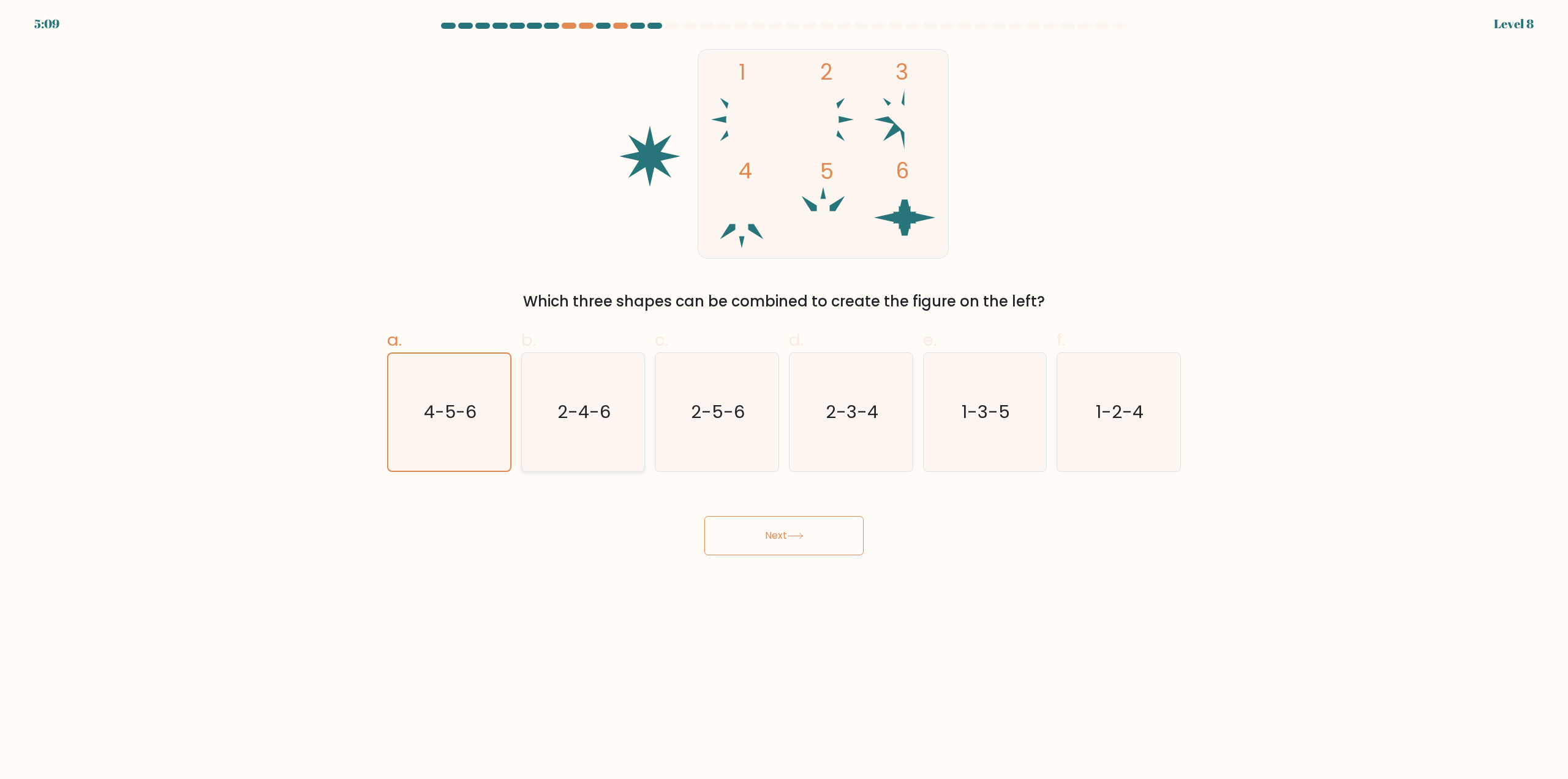
click at [784, 390] on input "b. 2-4-6" at bounding box center [784, 394] width 1 height 8
radio input "true"
drag, startPoint x: 748, startPoint y: 386, endPoint x: 766, endPoint y: 386, distance: 18.0
click at [746, 387] on icon "2-5-6" at bounding box center [716, 412] width 118 height 118
click at [784, 390] on input "c. 2-5-6" at bounding box center [784, 394] width 1 height 8
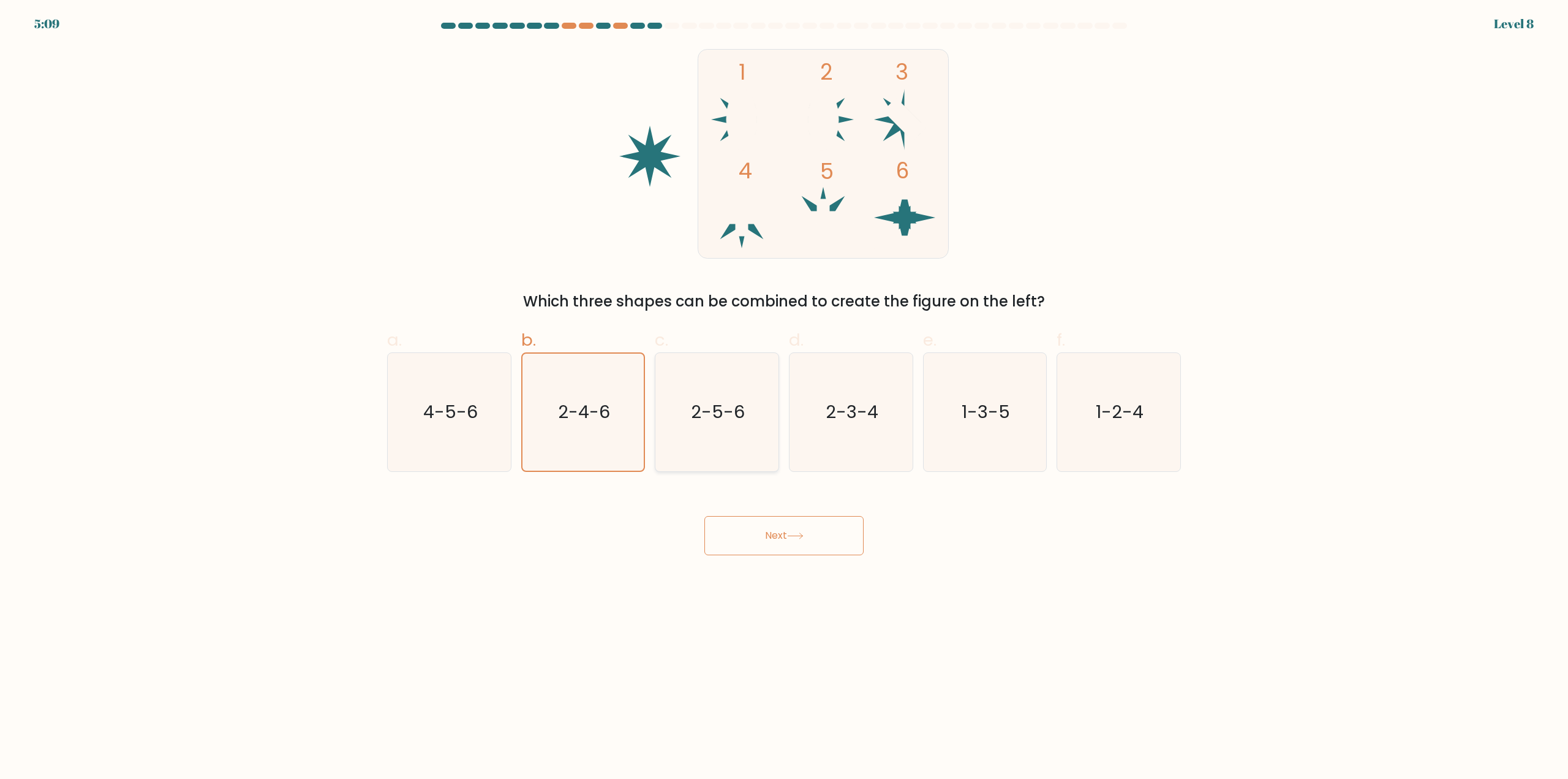
radio input "true"
click at [876, 388] on icon "2-3-4" at bounding box center [850, 412] width 118 height 118
click at [784, 390] on input "d. 2-3-4" at bounding box center [784, 394] width 1 height 8
radio input "true"
click at [1061, 400] on icon "1-2-4" at bounding box center [1118, 412] width 118 height 118
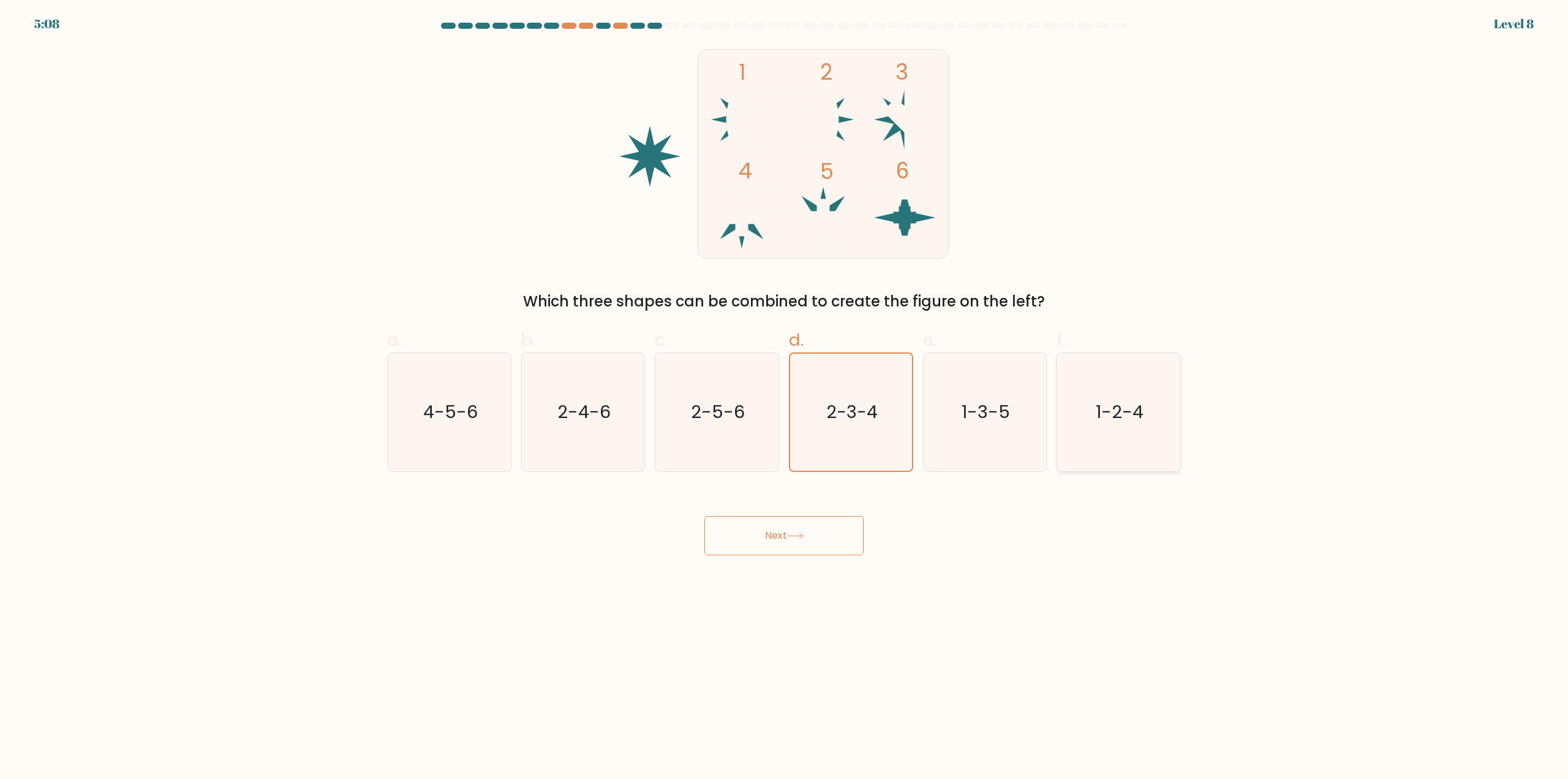
click at [784, 398] on input "f. 1-2-4" at bounding box center [784, 394] width 1 height 8
radio input "true"
click at [1006, 400] on icon "1-3-5" at bounding box center [983, 412] width 118 height 118
click at [784, 398] on input "e. 1-3-5" at bounding box center [784, 394] width 1 height 8
radio input "true"
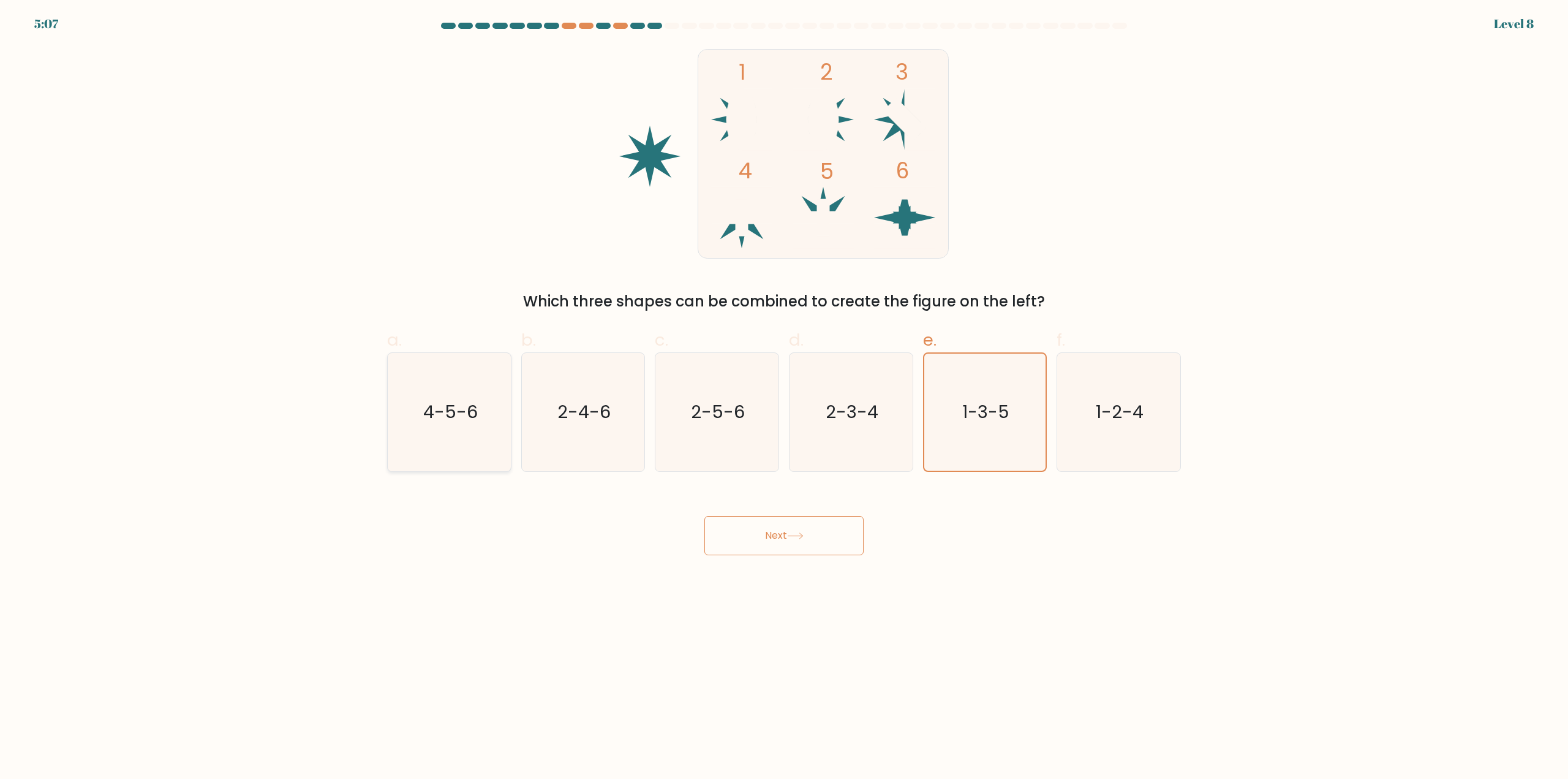
click at [483, 390] on icon "4-5-6" at bounding box center [448, 412] width 118 height 118
click at [784, 390] on input "a. 4-5-6" at bounding box center [784, 394] width 1 height 8
radio input "true"
click at [629, 382] on icon "2-4-6" at bounding box center [582, 412] width 118 height 118
click at [784, 390] on input "b. 2-4-6" at bounding box center [784, 394] width 1 height 8
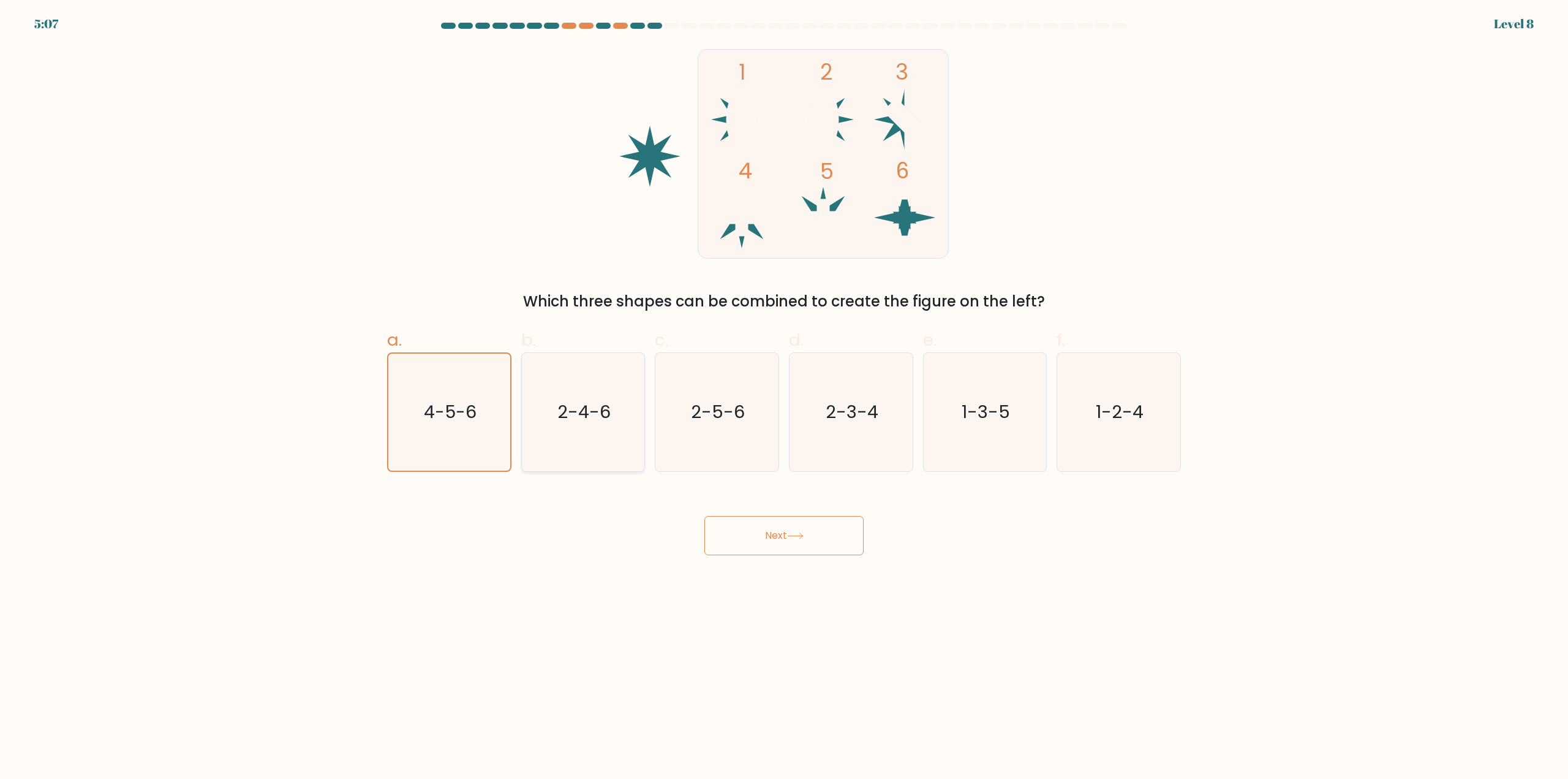
radio input "true"
click at [734, 385] on icon "2-5-6" at bounding box center [716, 412] width 118 height 118
click at [784, 390] on input "c. 2-5-6" at bounding box center [784, 394] width 1 height 8
radio input "true"
click at [824, 385] on icon "2-3-4" at bounding box center [850, 412] width 118 height 118
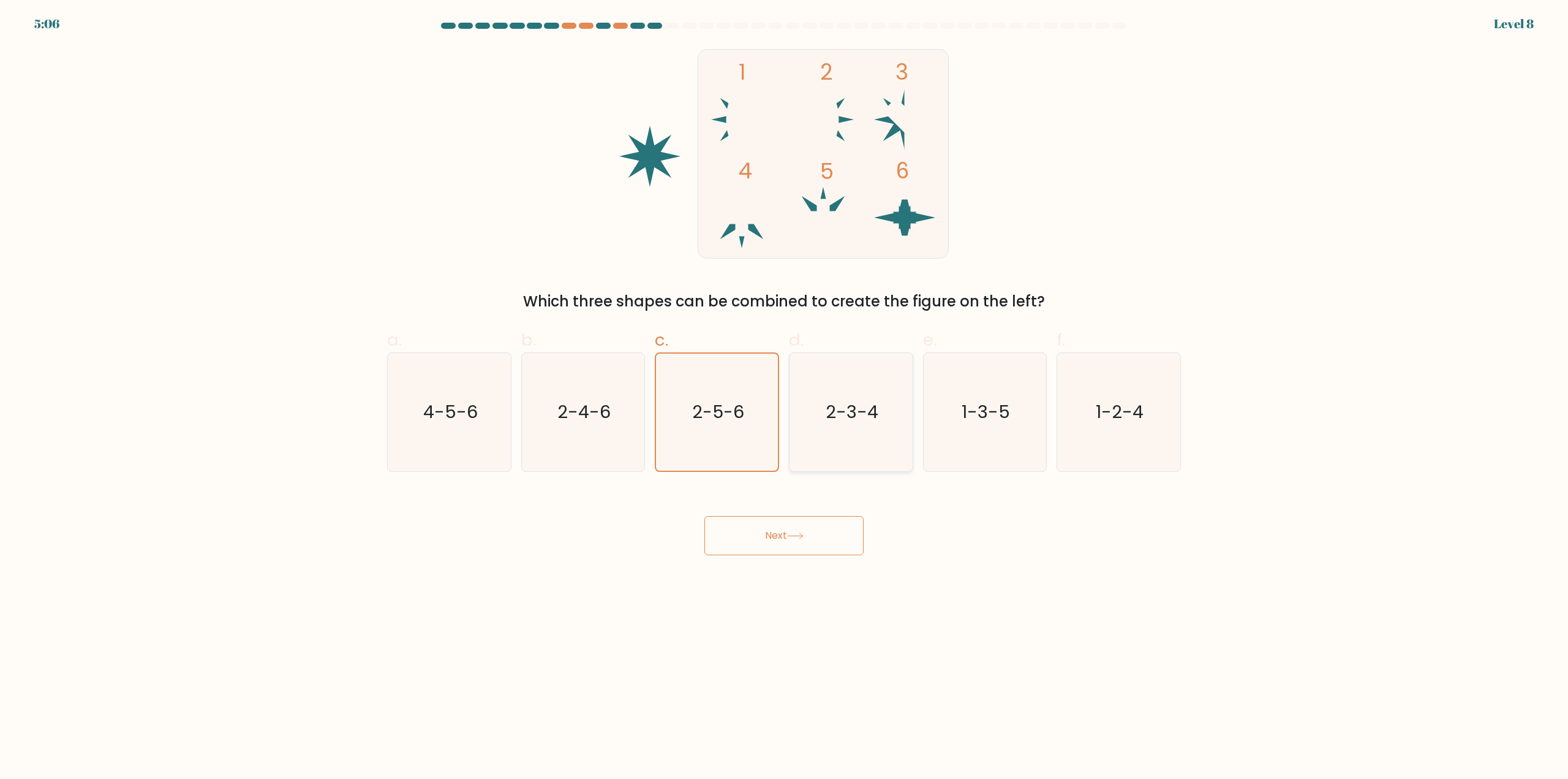
click at [784, 390] on input "d. 2-3-4" at bounding box center [784, 394] width 1 height 8
radio input "true"
click at [515, 393] on div "a. 4-5-6 b. 2-4-6 c. 2-5-6 d. 2-3-4" at bounding box center [784, 395] width 803 height 154
click at [481, 400] on icon "4-5-6" at bounding box center [448, 412] width 118 height 118
click at [784, 398] on input "a. 4-5-6" at bounding box center [784, 394] width 1 height 8
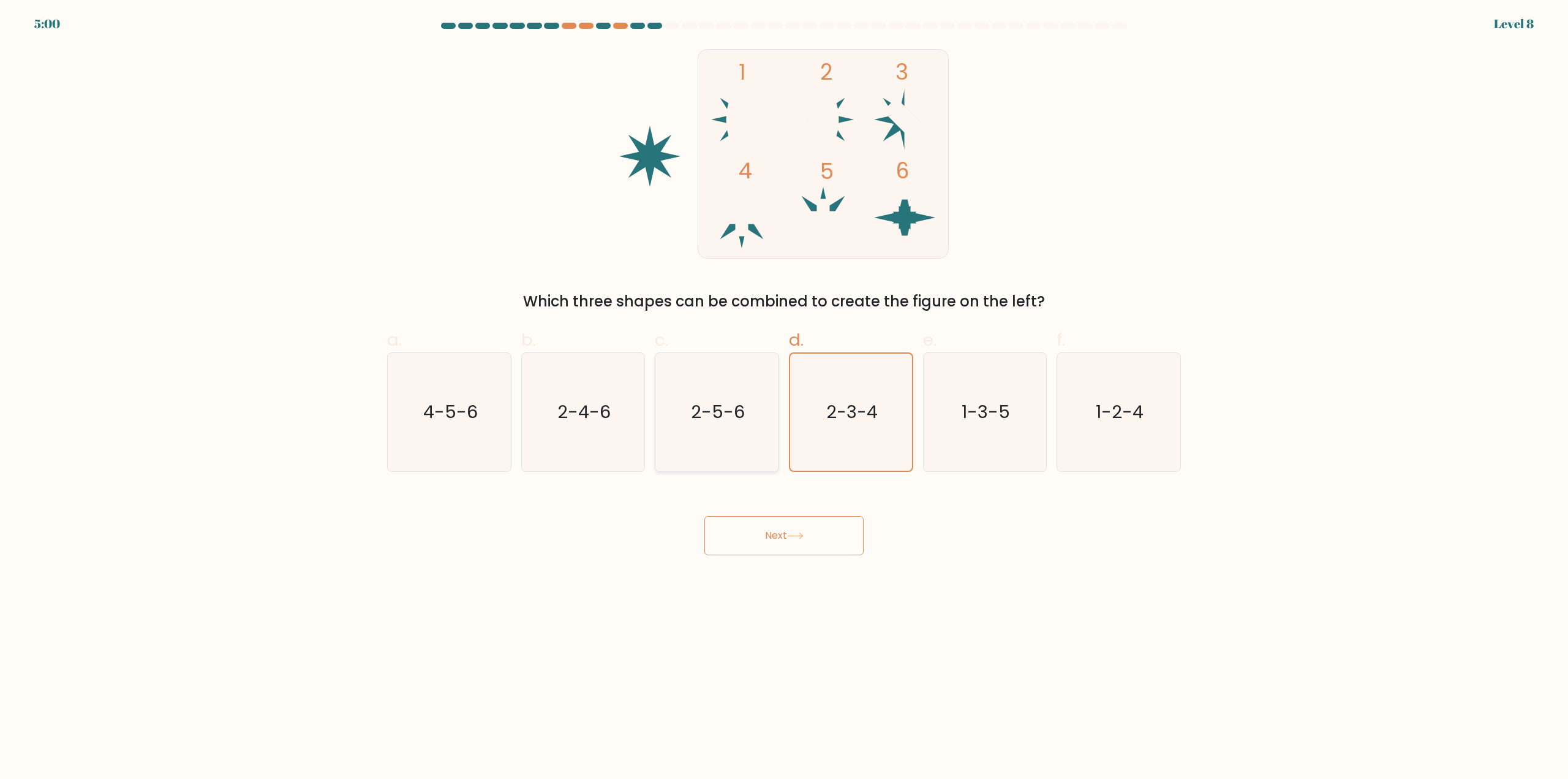
radio input "true"
click at [758, 409] on icon "2-5-6" at bounding box center [716, 412] width 118 height 118
click at [784, 398] on input "c. 2-5-6" at bounding box center [784, 394] width 1 height 8
radio input "true"
click at [860, 426] on icon "2-3-4" at bounding box center [850, 412] width 118 height 118
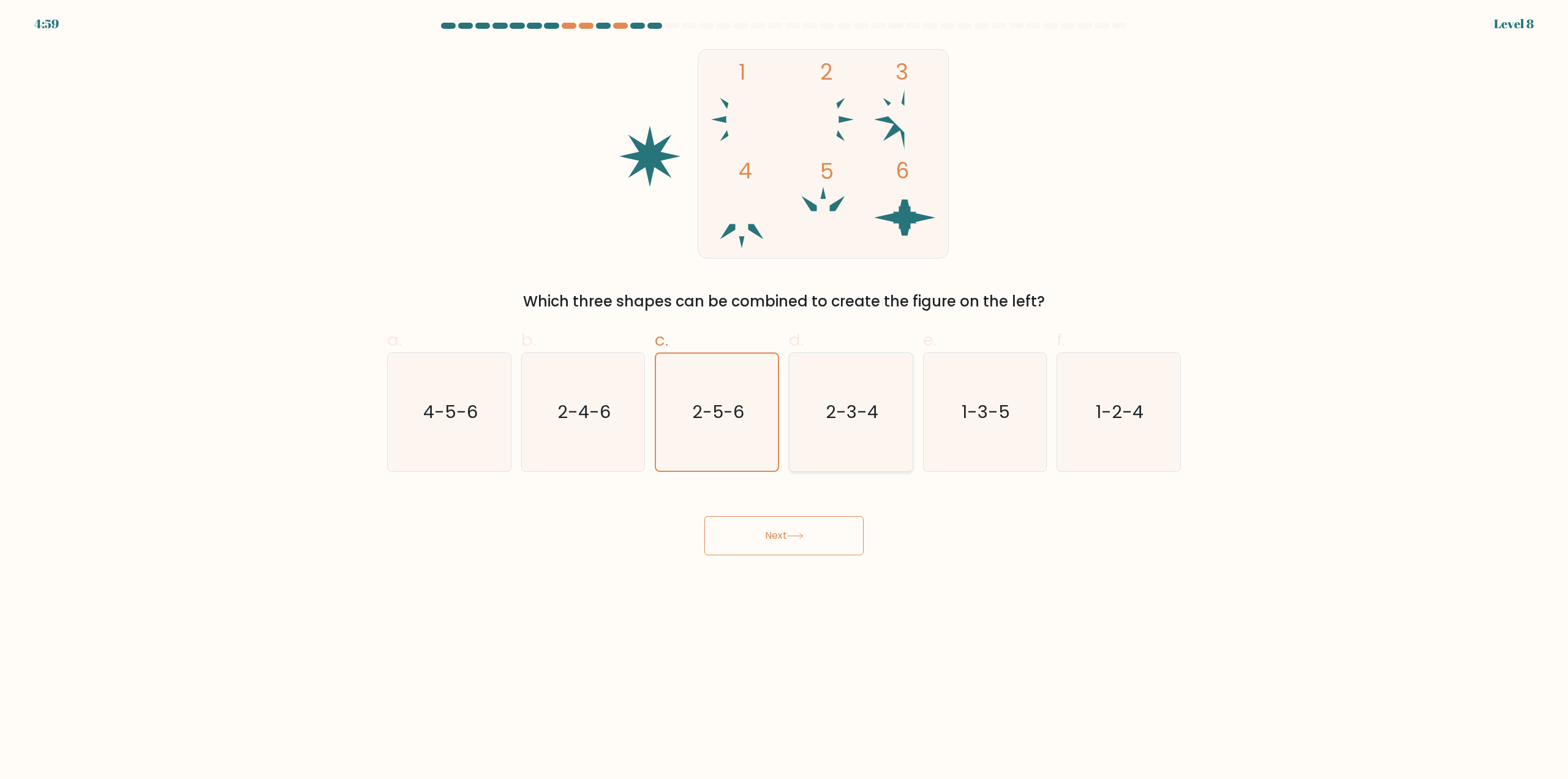
click at [784, 398] on input "d. 2-3-4" at bounding box center [784, 394] width 1 height 8
radio input "true"
click at [758, 421] on icon "2-5-6" at bounding box center [716, 412] width 118 height 118
click at [784, 398] on input "c. 2-5-6" at bounding box center [784, 394] width 1 height 8
radio input "true"
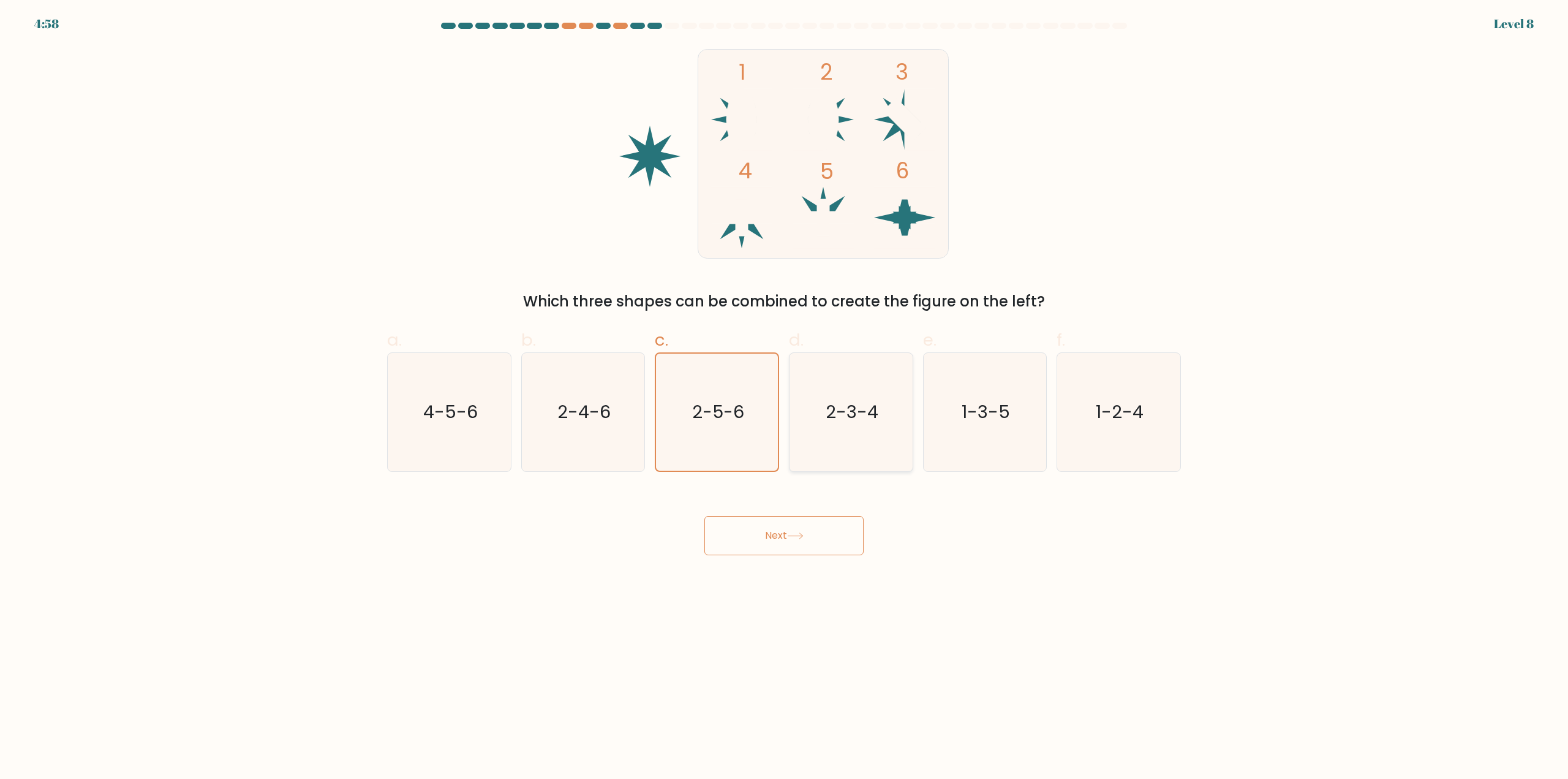
click at [891, 426] on icon "2-3-4" at bounding box center [850, 412] width 118 height 118
click at [784, 398] on input "d. 2-3-4" at bounding box center [784, 394] width 1 height 8
radio input "true"
click at [814, 537] on button "Next" at bounding box center [784, 536] width 159 height 40
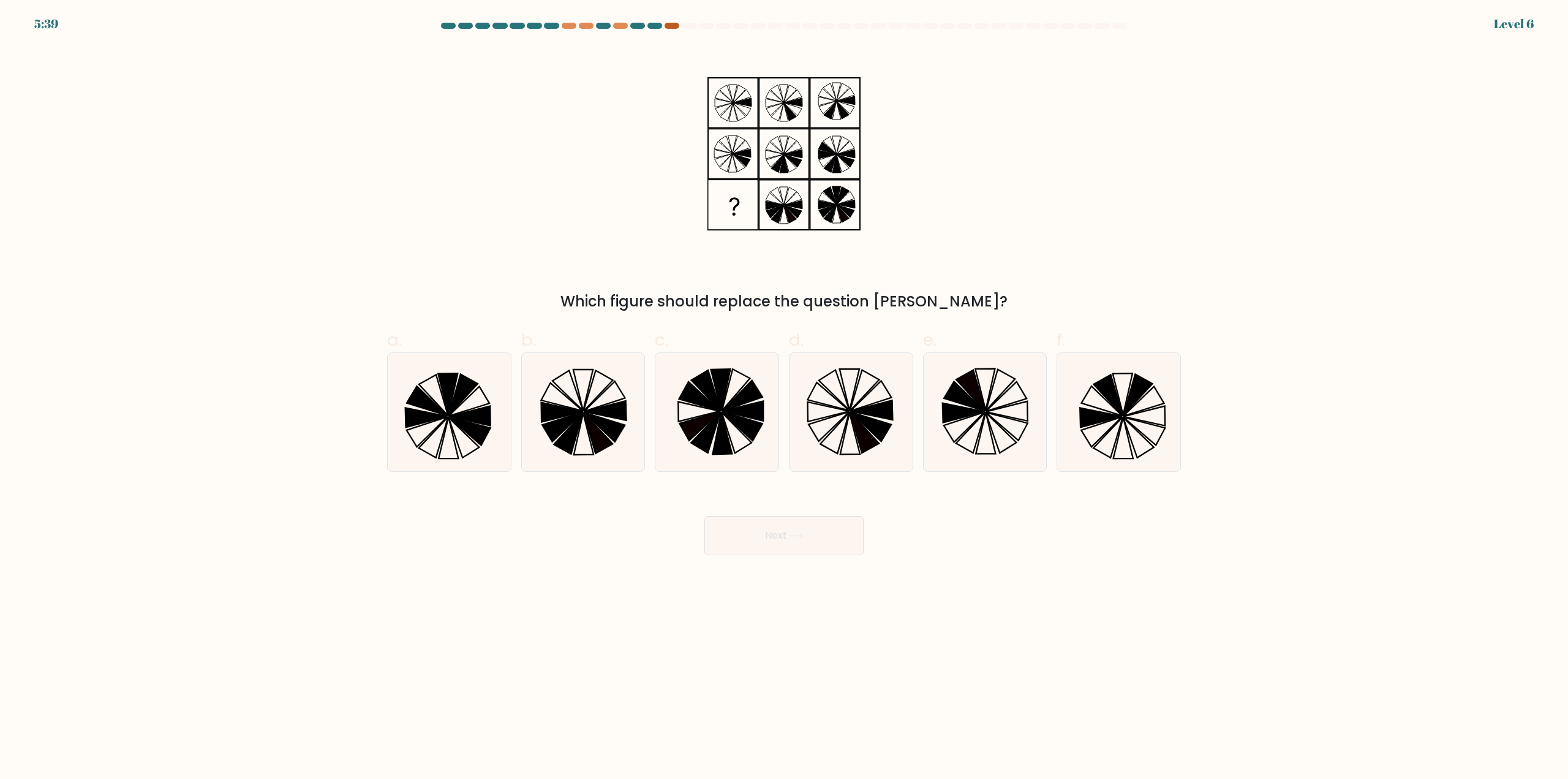
click at [668, 27] on div at bounding box center [672, 26] width 15 height 6
click at [647, 25] on div at bounding box center [654, 26] width 15 height 6
click at [621, 27] on div at bounding box center [620, 26] width 15 height 6
click at [866, 428] on icon at bounding box center [850, 412] width 118 height 118
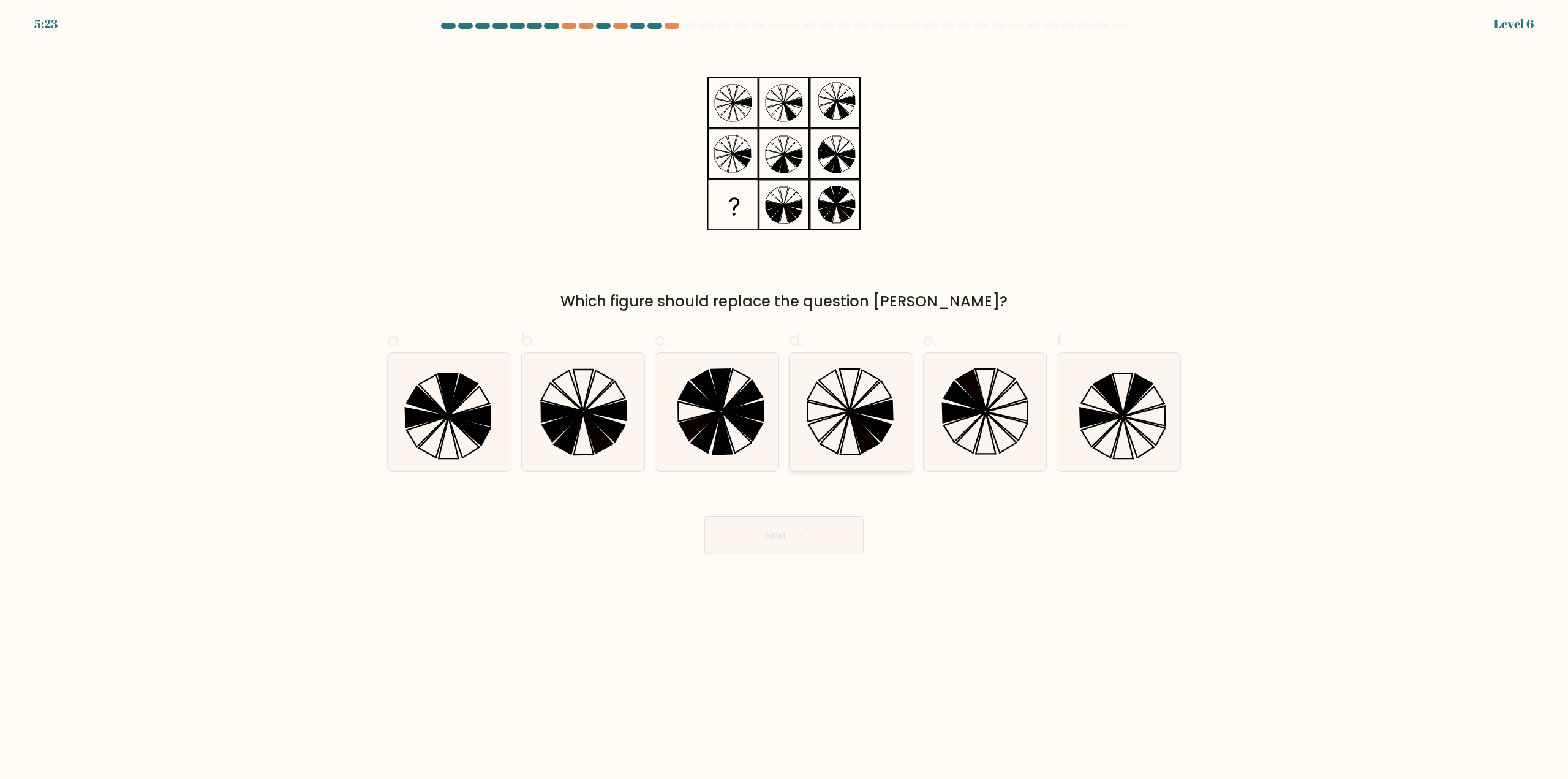
click at [784, 398] on input "d." at bounding box center [784, 394] width 1 height 8
radio input "true"
click at [830, 539] on button "Next" at bounding box center [784, 536] width 159 height 40
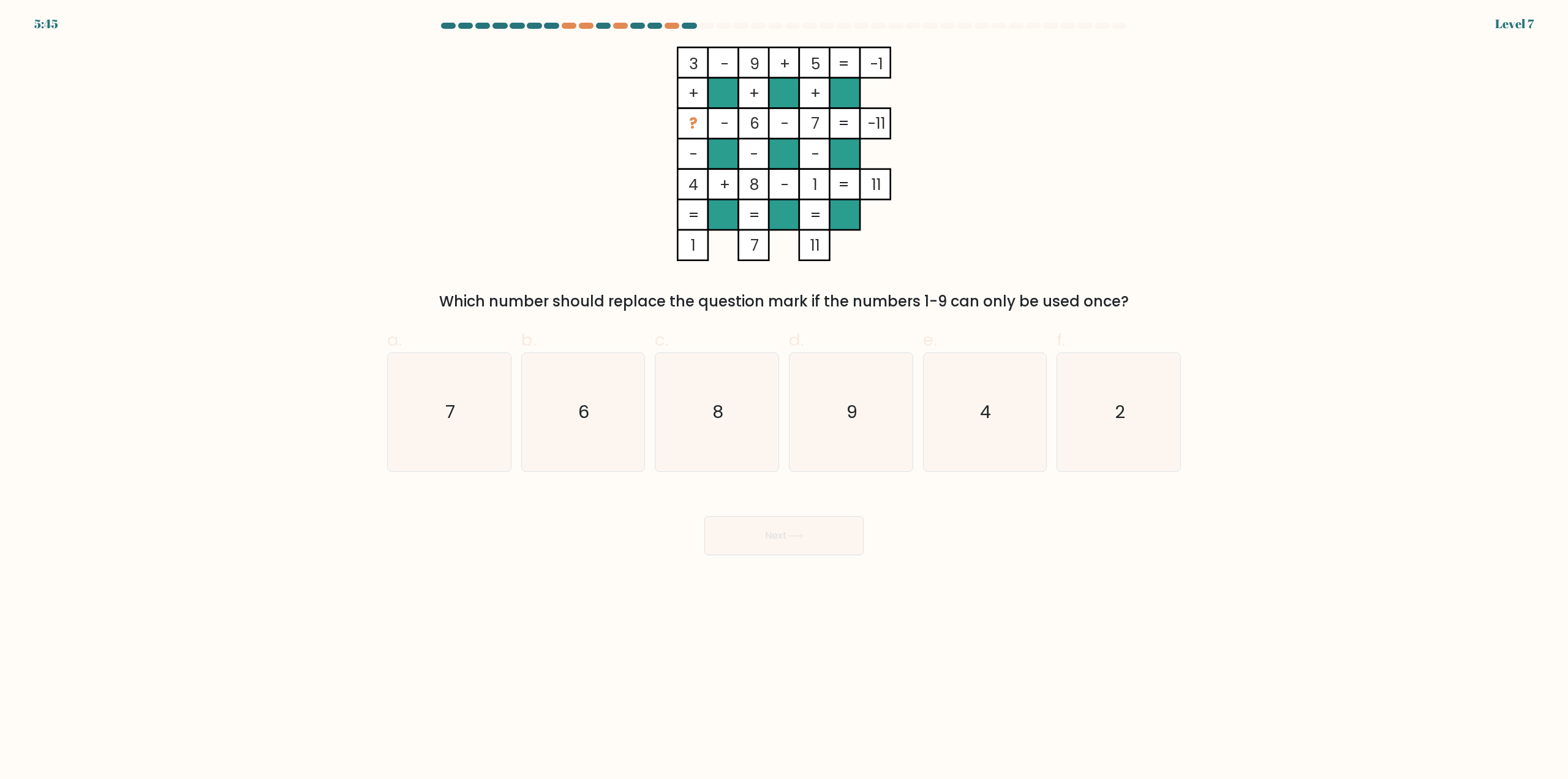
click at [1122, 25] on div at bounding box center [1119, 26] width 15 height 6
click at [1153, 432] on icon "2" at bounding box center [1118, 412] width 118 height 118
click at [784, 398] on input "f. 2" at bounding box center [784, 394] width 1 height 8
radio input "true"
click at [790, 532] on button "Next" at bounding box center [784, 536] width 159 height 40
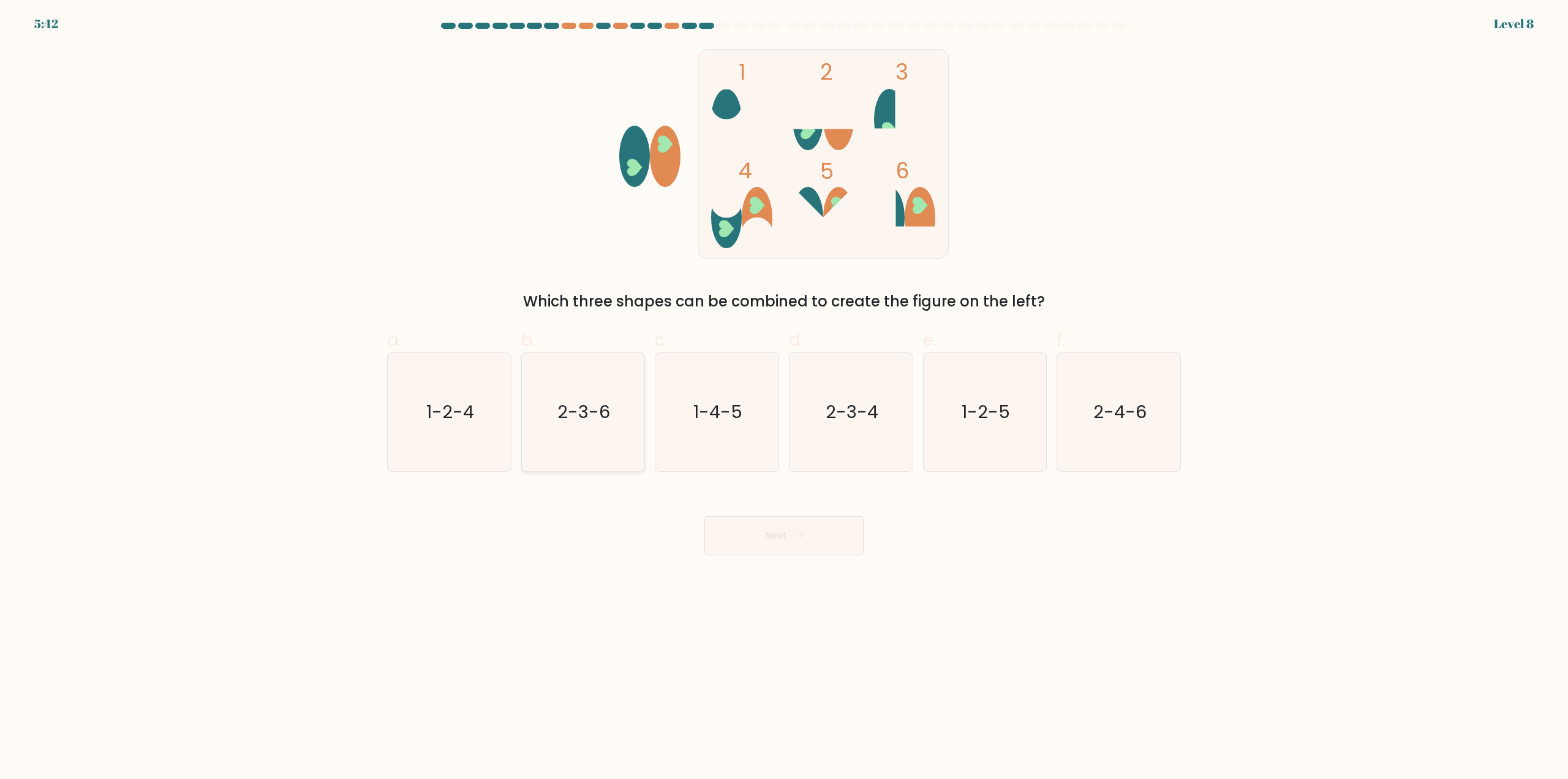
click at [590, 414] on text "2-3-6" at bounding box center [584, 412] width 52 height 25
click at [784, 398] on input "b. 2-3-6" at bounding box center [784, 394] width 1 height 8
radio input "true"
click at [833, 539] on button "Next" at bounding box center [784, 536] width 159 height 40
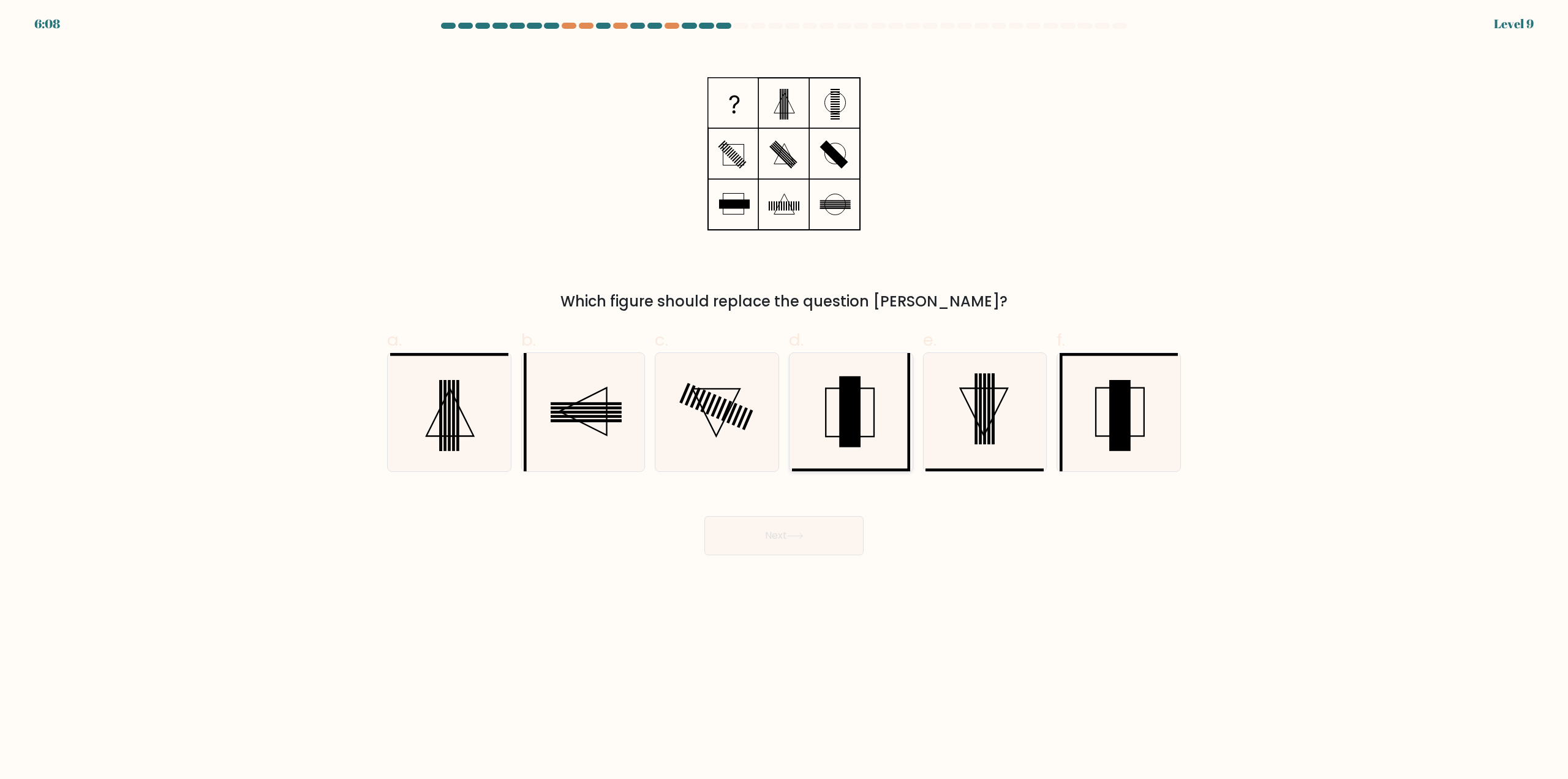
click at [855, 416] on rect at bounding box center [850, 412] width 22 height 71
click at [784, 398] on input "d." at bounding box center [784, 394] width 1 height 8
radio input "true"
click at [823, 522] on button "Next" at bounding box center [784, 536] width 159 height 40
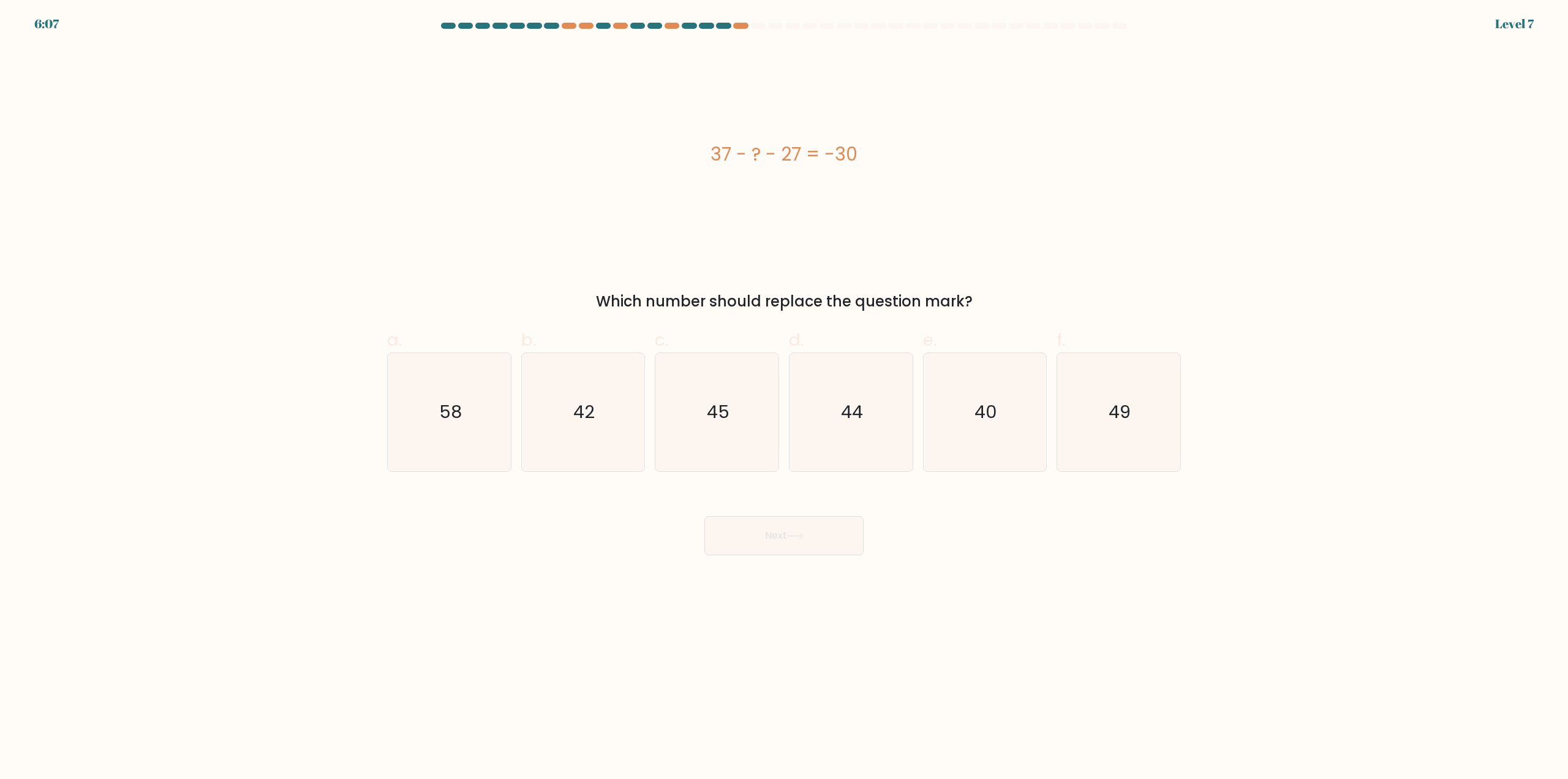
click at [821, 530] on button "Next" at bounding box center [784, 536] width 159 height 40
click at [589, 204] on div "37 - ? - 27 = -30" at bounding box center [784, 153] width 793 height 215
click at [974, 416] on icon "40" at bounding box center [983, 412] width 118 height 118
click at [784, 398] on input "e. 40" at bounding box center [784, 394] width 1 height 8
radio input "true"
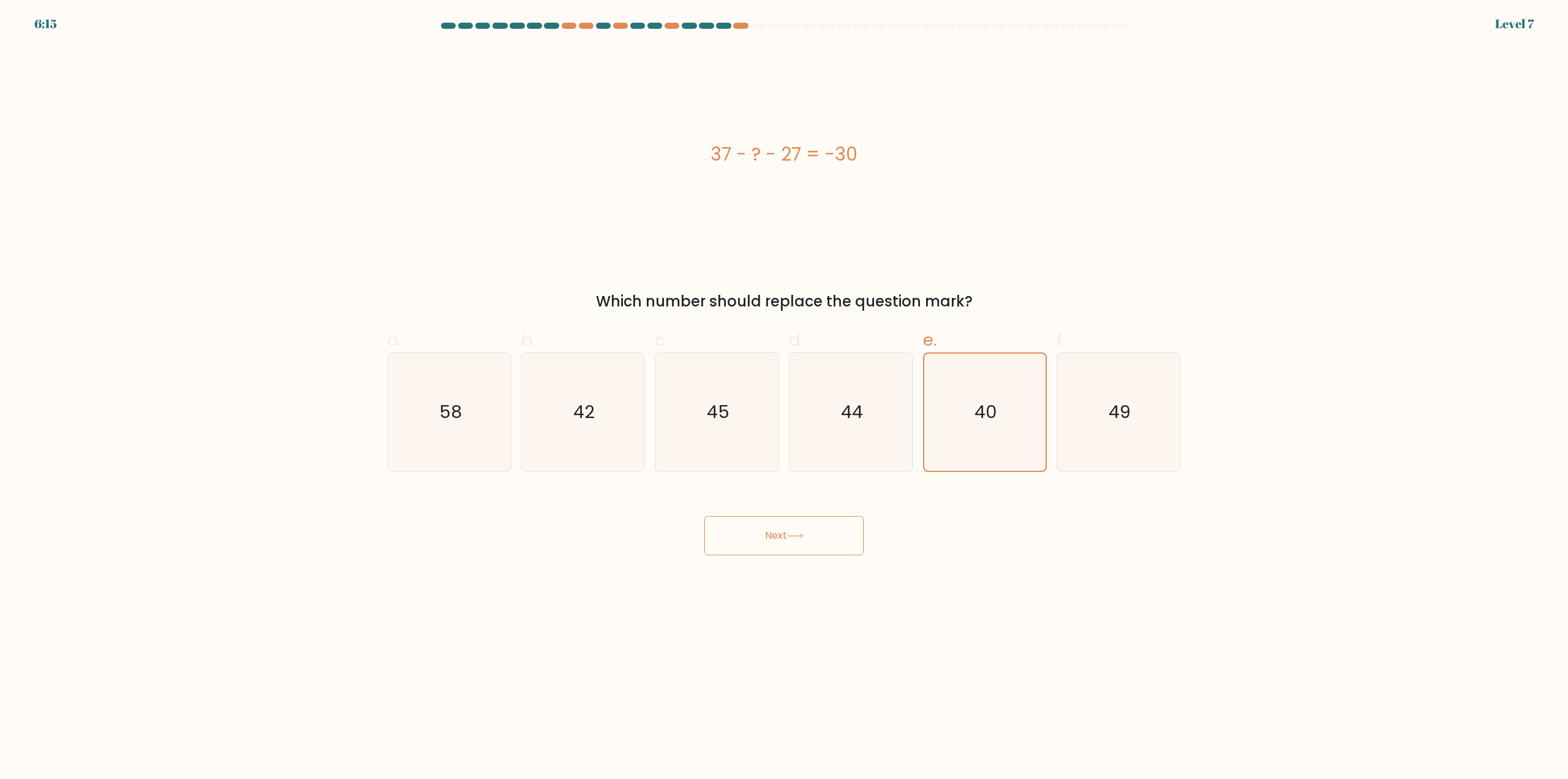
click at [749, 547] on button "Next" at bounding box center [784, 536] width 159 height 40
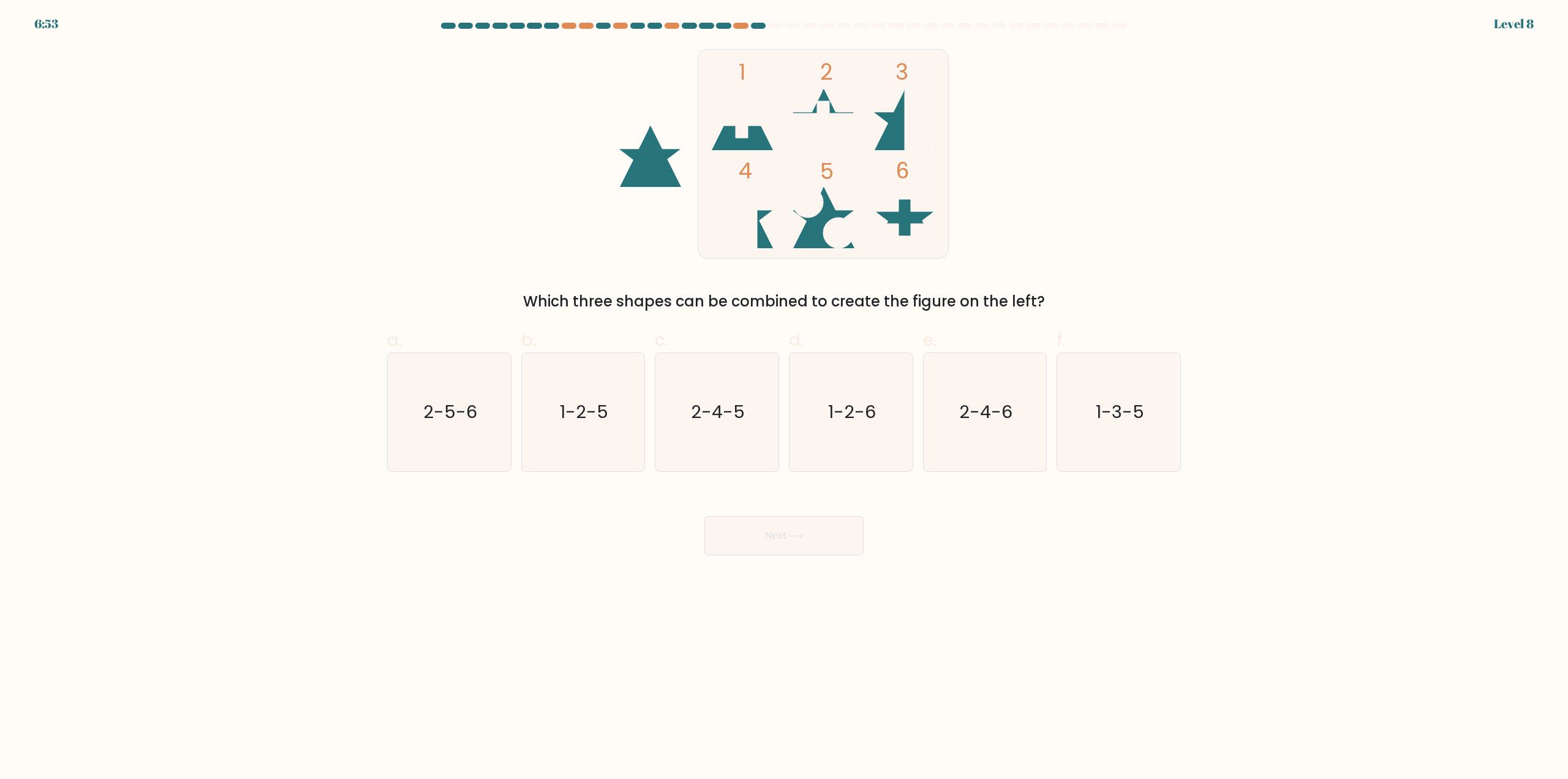
click at [779, 22] on div "6:53 Level 8" at bounding box center [784, 16] width 1568 height 33
click at [797, 26] on div at bounding box center [792, 26] width 15 height 6
click at [811, 25] on div at bounding box center [809, 26] width 15 height 6
click at [839, 24] on div at bounding box center [844, 26] width 15 height 6
